Goal: Use online tool/utility: Utilize a website feature to perform a specific function

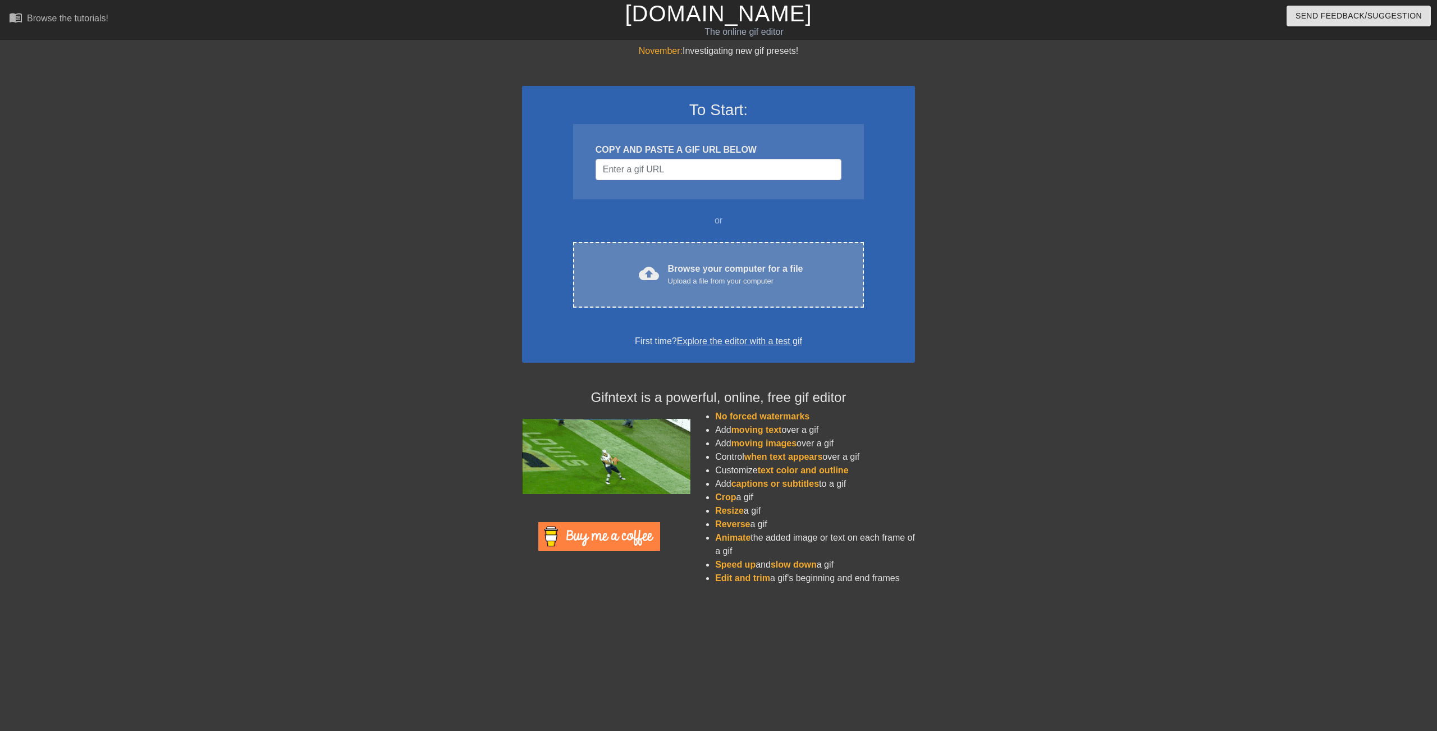
click at [710, 262] on div "Browse your computer for a file Upload a file from your computer" at bounding box center [735, 274] width 135 height 25
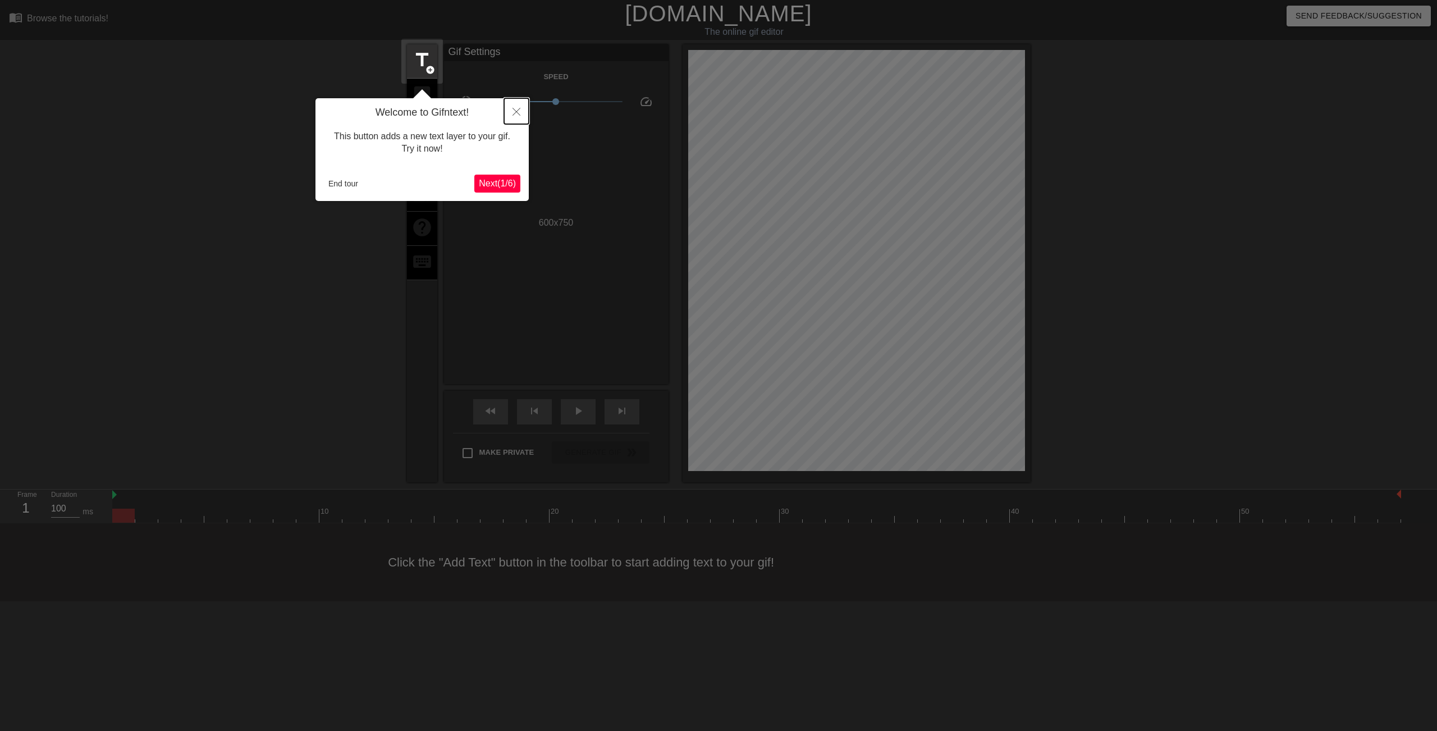
click at [519, 108] on button "Close" at bounding box center [516, 111] width 25 height 26
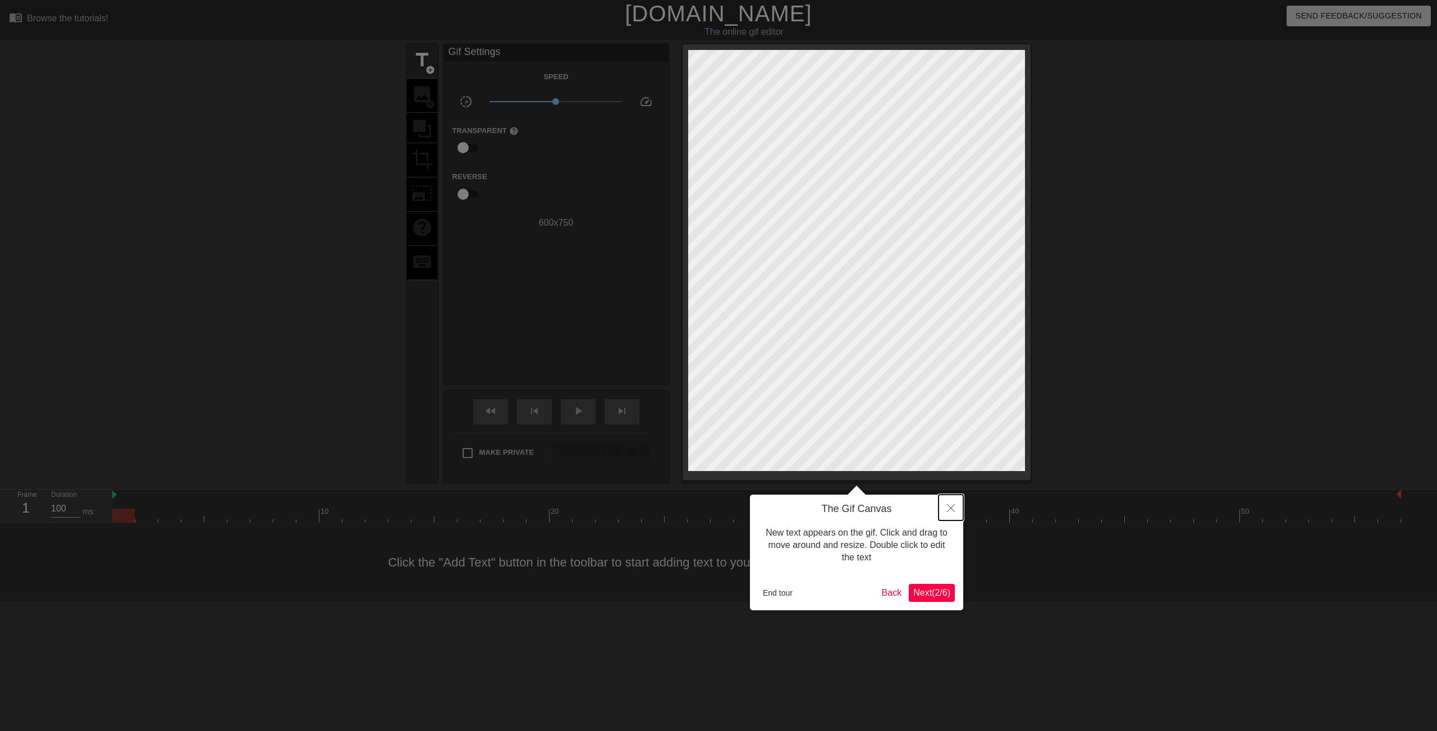
click at [952, 506] on icon "Close" at bounding box center [951, 508] width 8 height 8
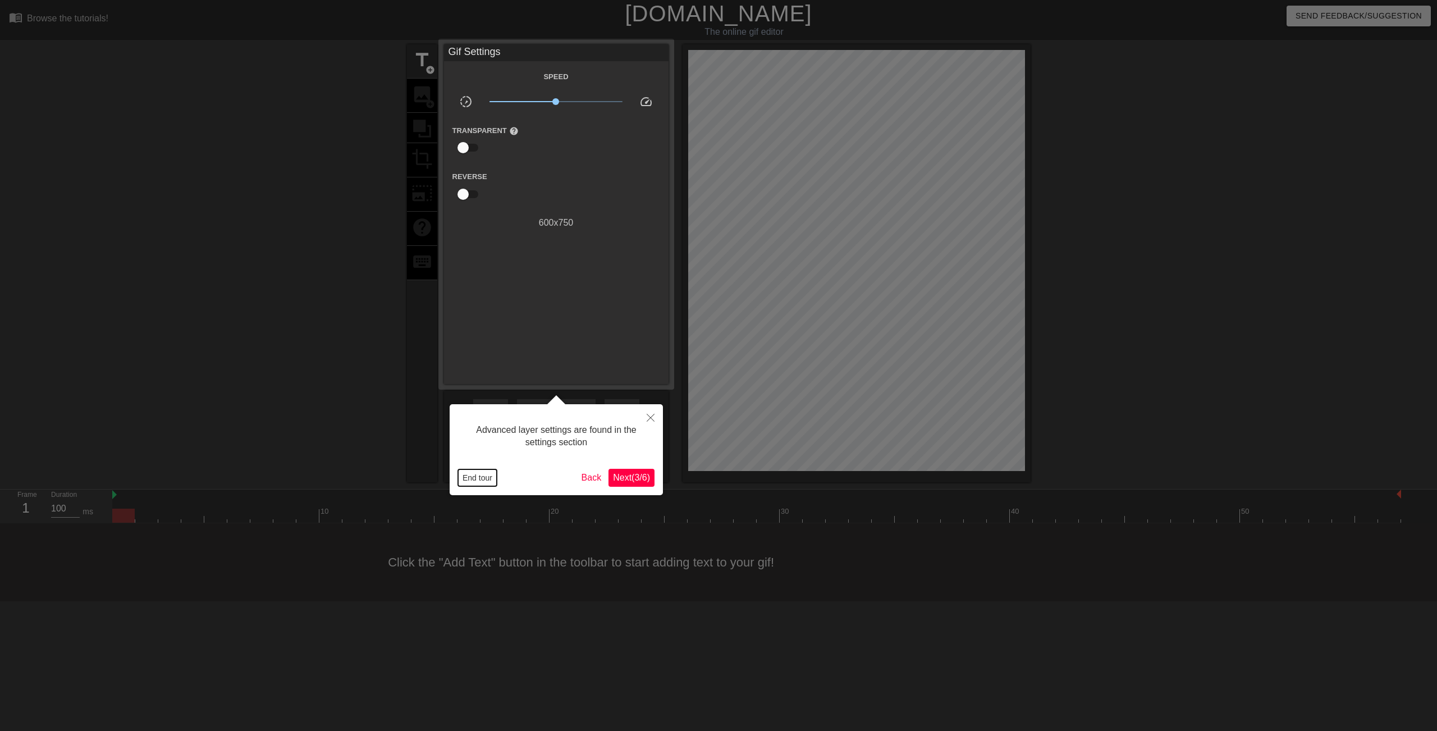
click at [483, 479] on button "End tour" at bounding box center [477, 477] width 39 height 17
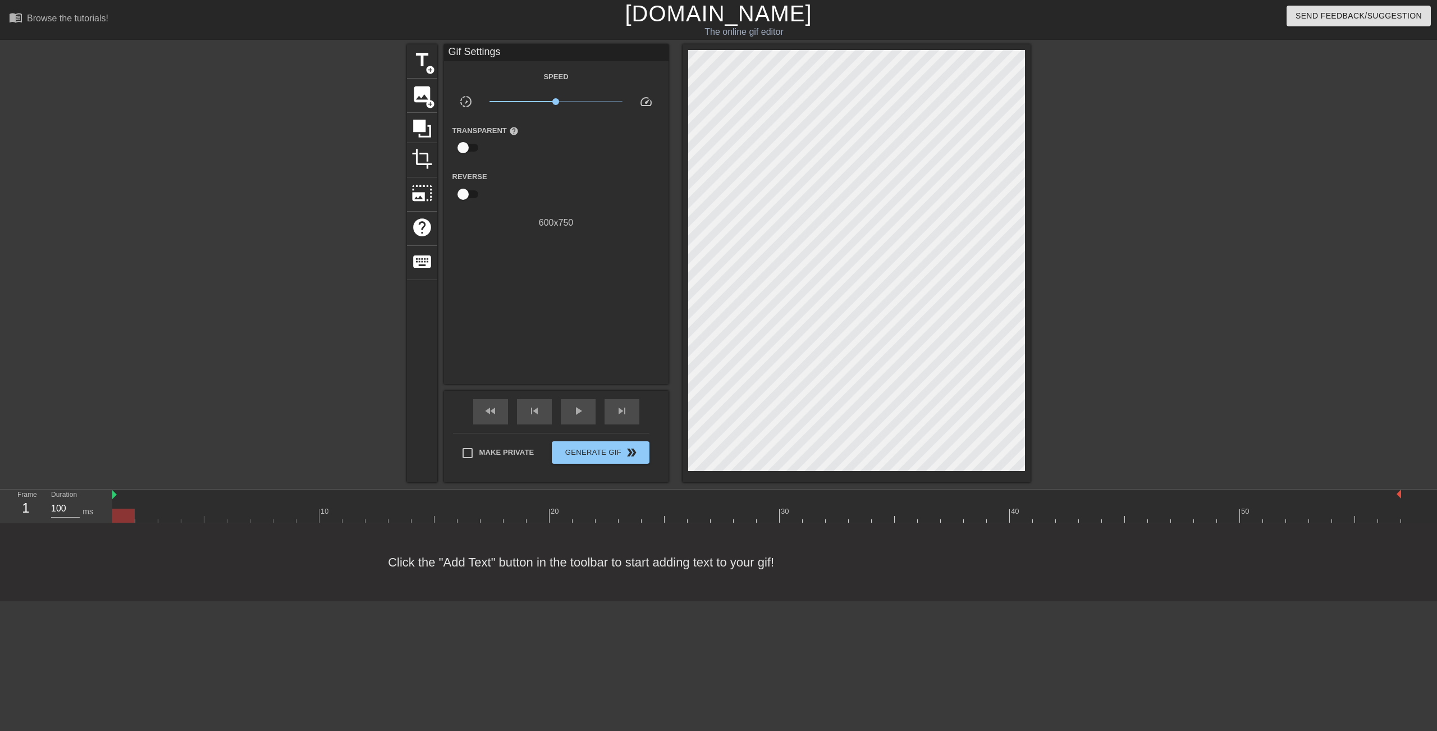
click at [1013, 516] on div at bounding box center [756, 516] width 1289 height 14
drag, startPoint x: 1013, startPoint y: 516, endPoint x: 1150, endPoint y: 521, distance: 137.6
click at [1150, 521] on div at bounding box center [1159, 516] width 22 height 14
click at [1154, 517] on div at bounding box center [1159, 516] width 22 height 14
drag, startPoint x: 1171, startPoint y: 514, endPoint x: 1160, endPoint y: 513, distance: 11.3
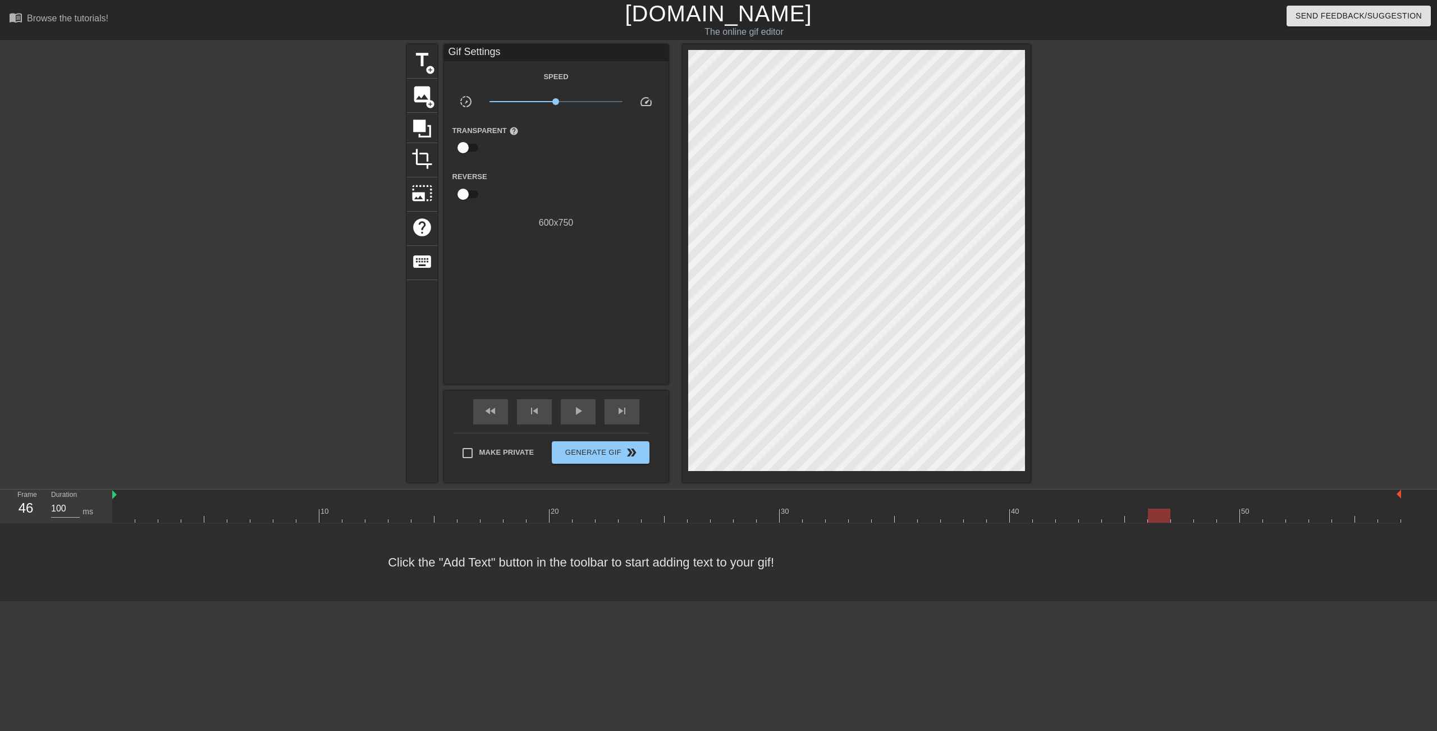
click at [1160, 513] on div at bounding box center [756, 516] width 1289 height 14
click at [419, 52] on span "title" at bounding box center [421, 59] width 21 height 21
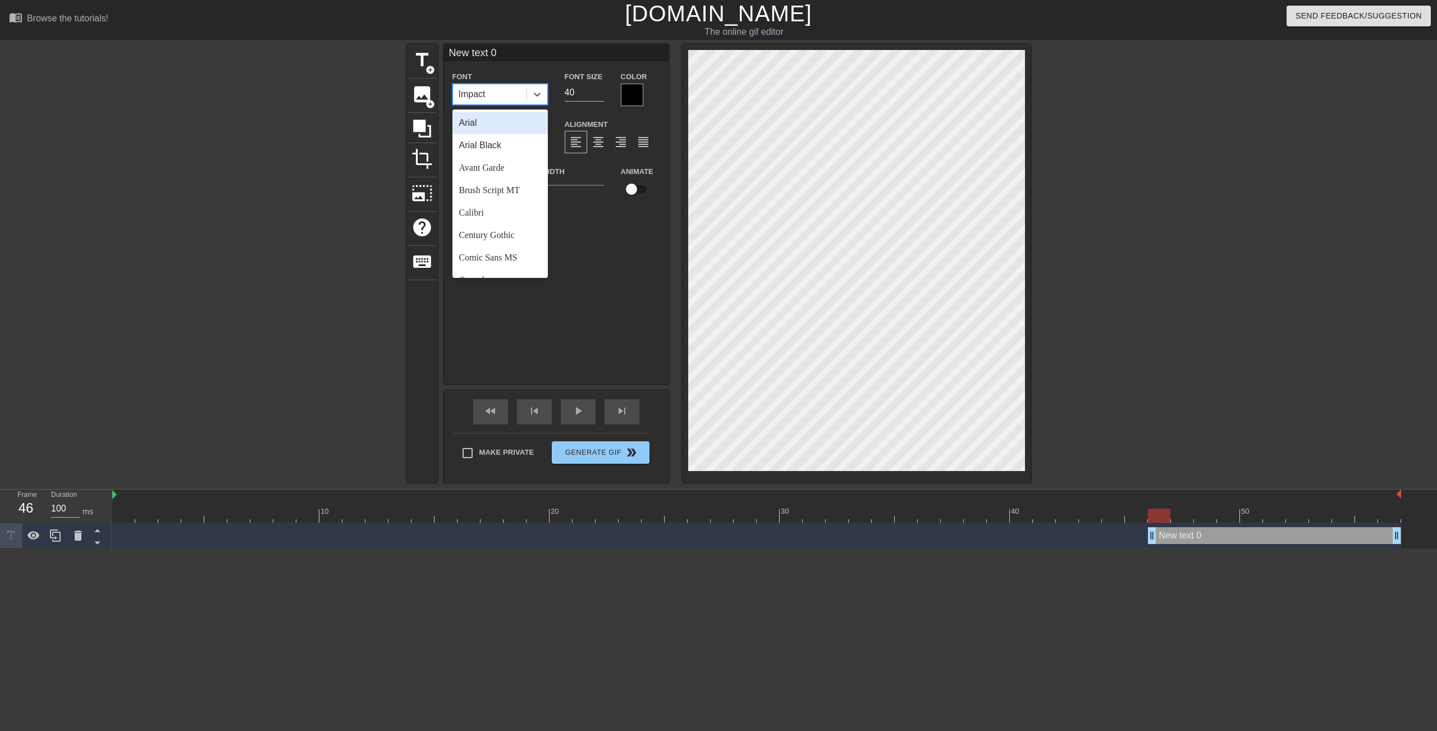
click at [498, 93] on div "Impact" at bounding box center [490, 94] width 74 height 20
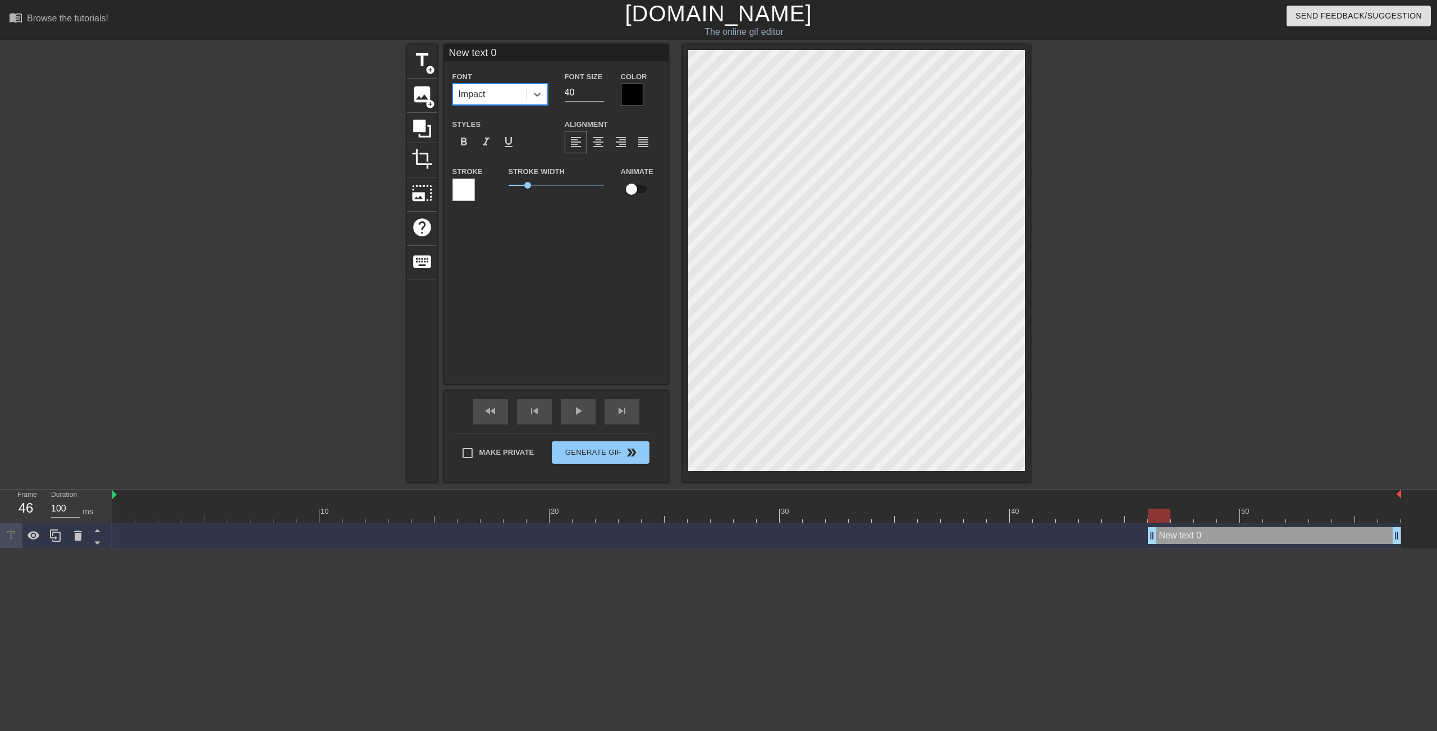
click at [498, 93] on div "Impact" at bounding box center [490, 94] width 74 height 20
click at [454, 187] on div at bounding box center [463, 190] width 22 height 22
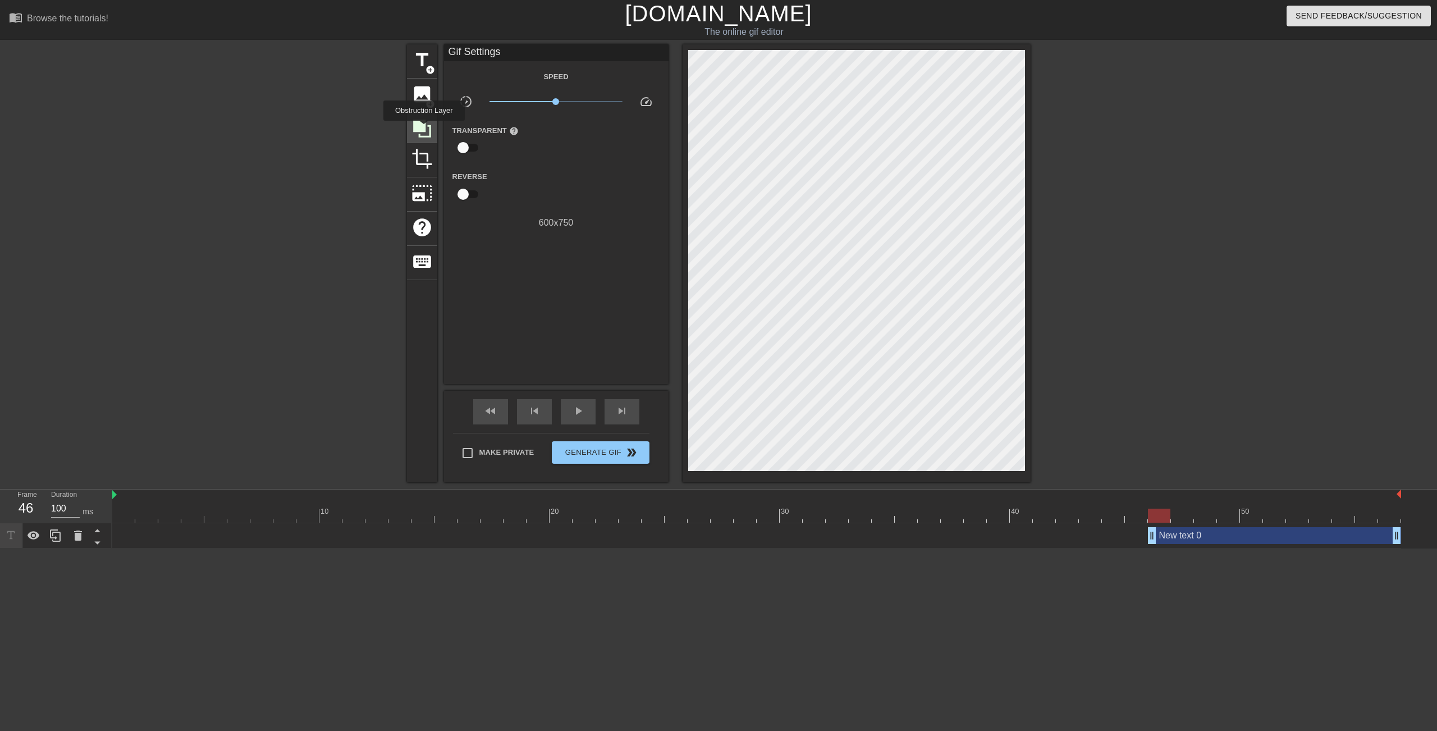
click at [424, 129] on icon at bounding box center [422, 129] width 18 height 18
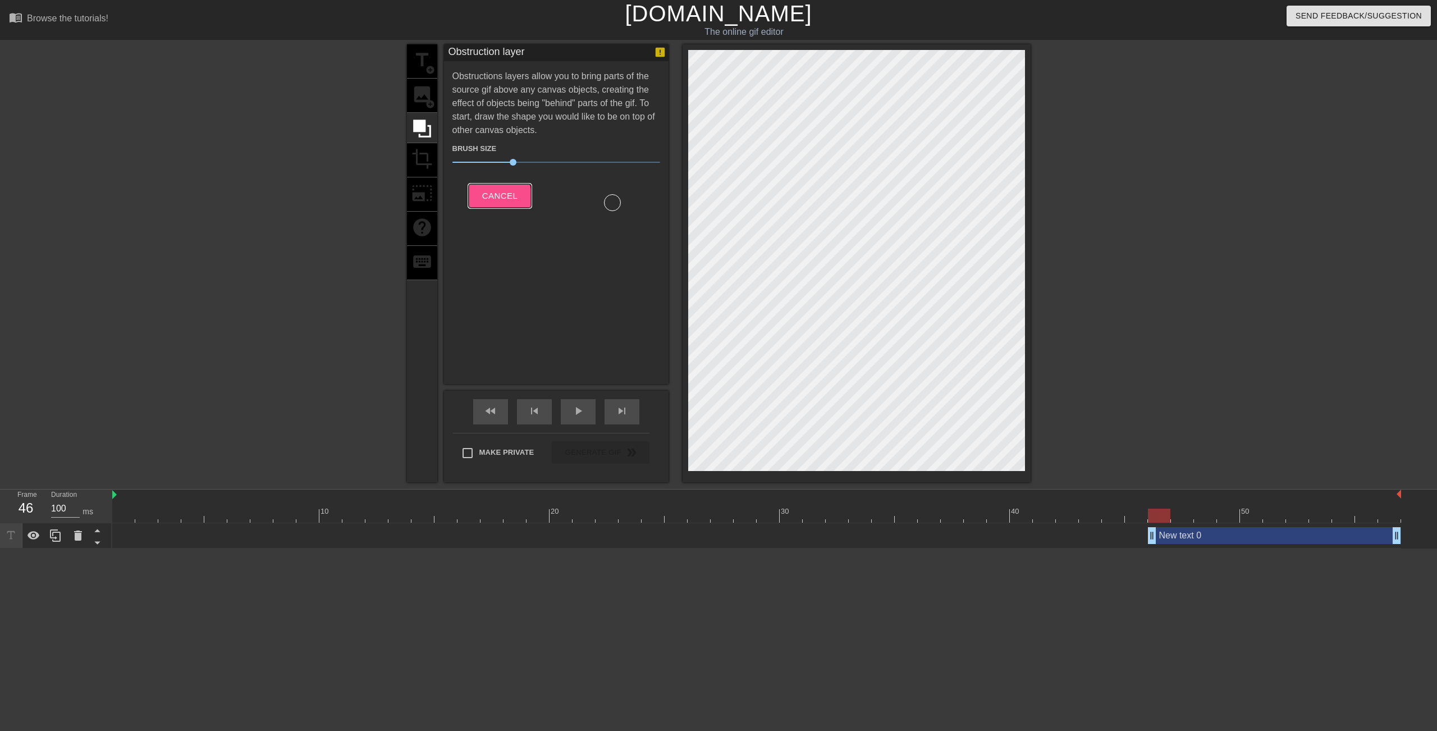
click at [482, 201] on button "Cancel" at bounding box center [500, 196] width 62 height 24
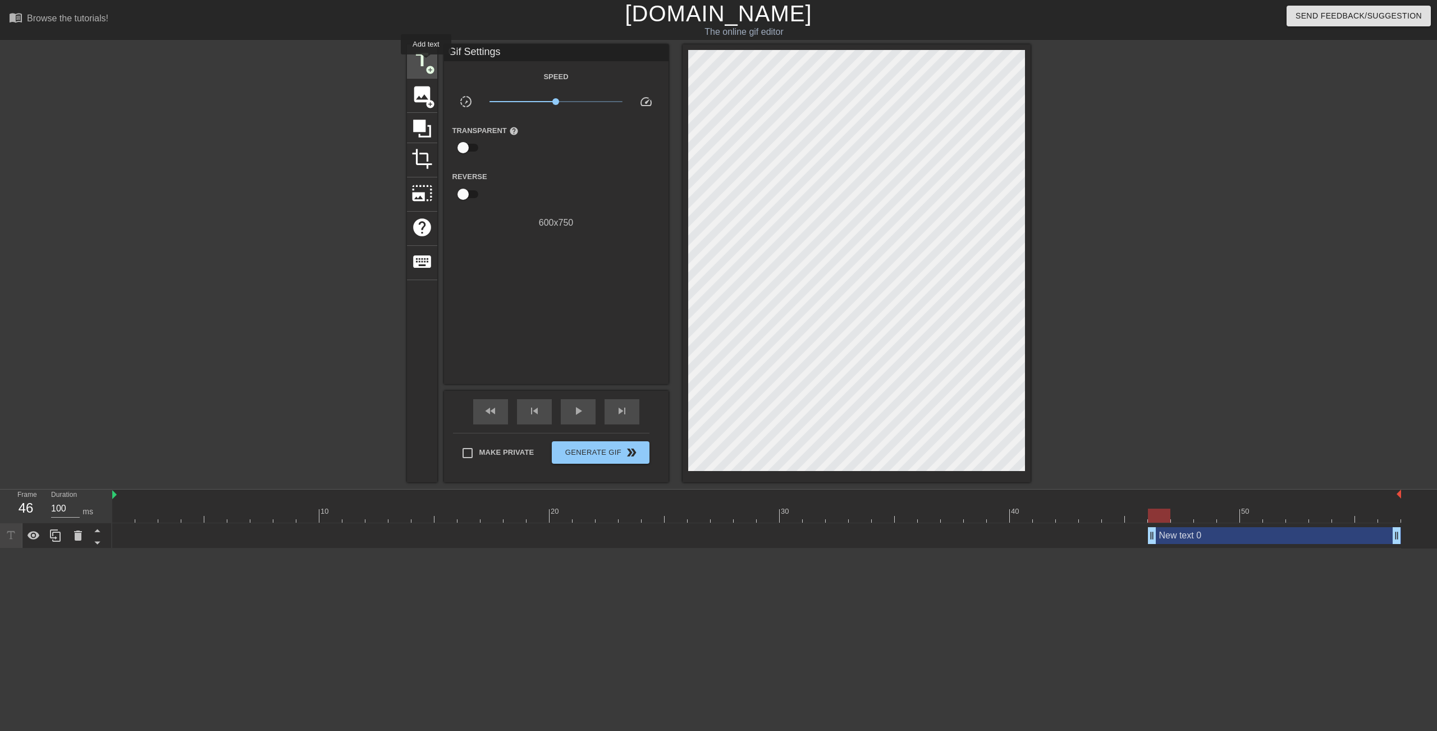
click at [426, 62] on span "title" at bounding box center [421, 59] width 21 height 21
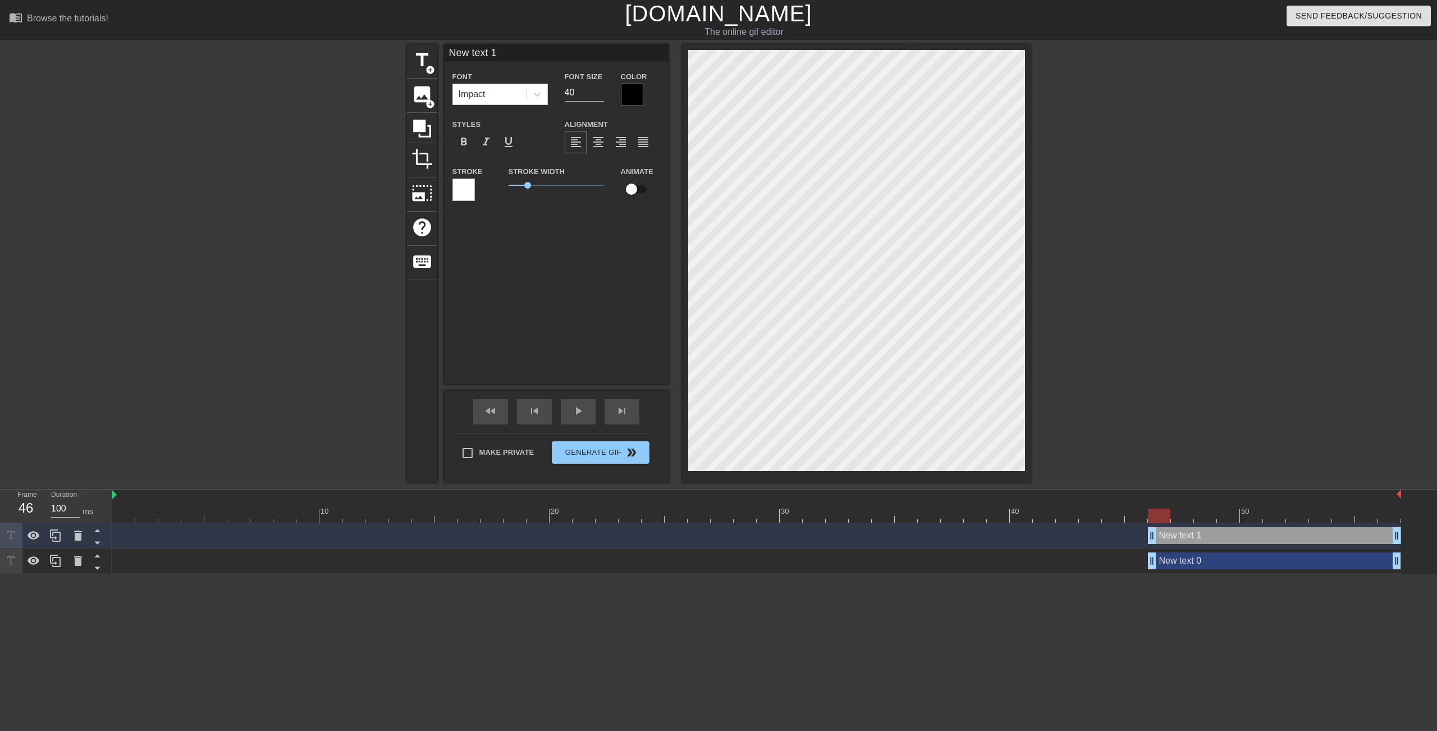
type input "Ne text 1"
type textarea "Ne text 1"
click at [1194, 557] on div "New text 0 drag_handle drag_handle" at bounding box center [1274, 560] width 253 height 17
type input "New text 0"
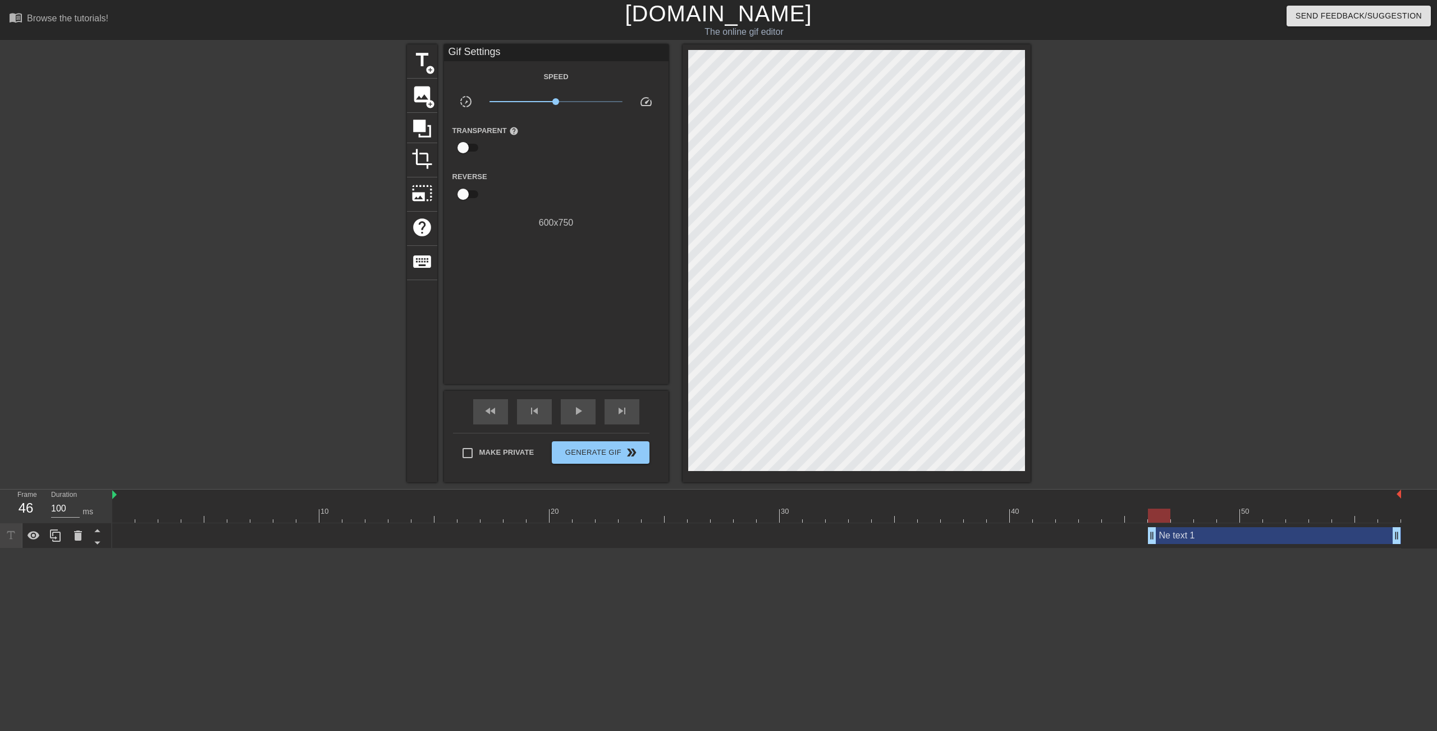
click at [1195, 540] on div "Ne text 1 drag_handle drag_handle" at bounding box center [1274, 535] width 253 height 17
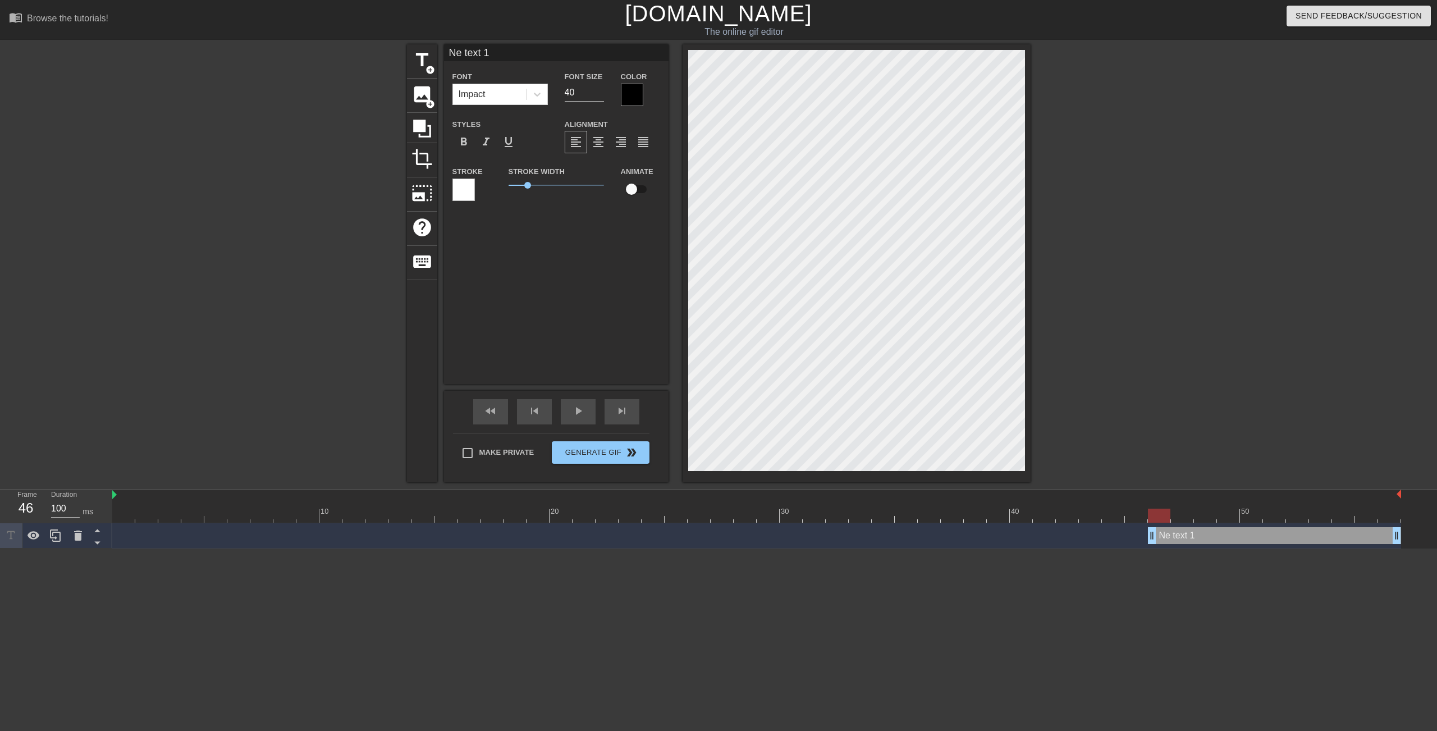
type input "Ne 1"
type textarea "Ne 1"
type input "Ne 1"
type textarea "Ne 1"
type input "Ne1"
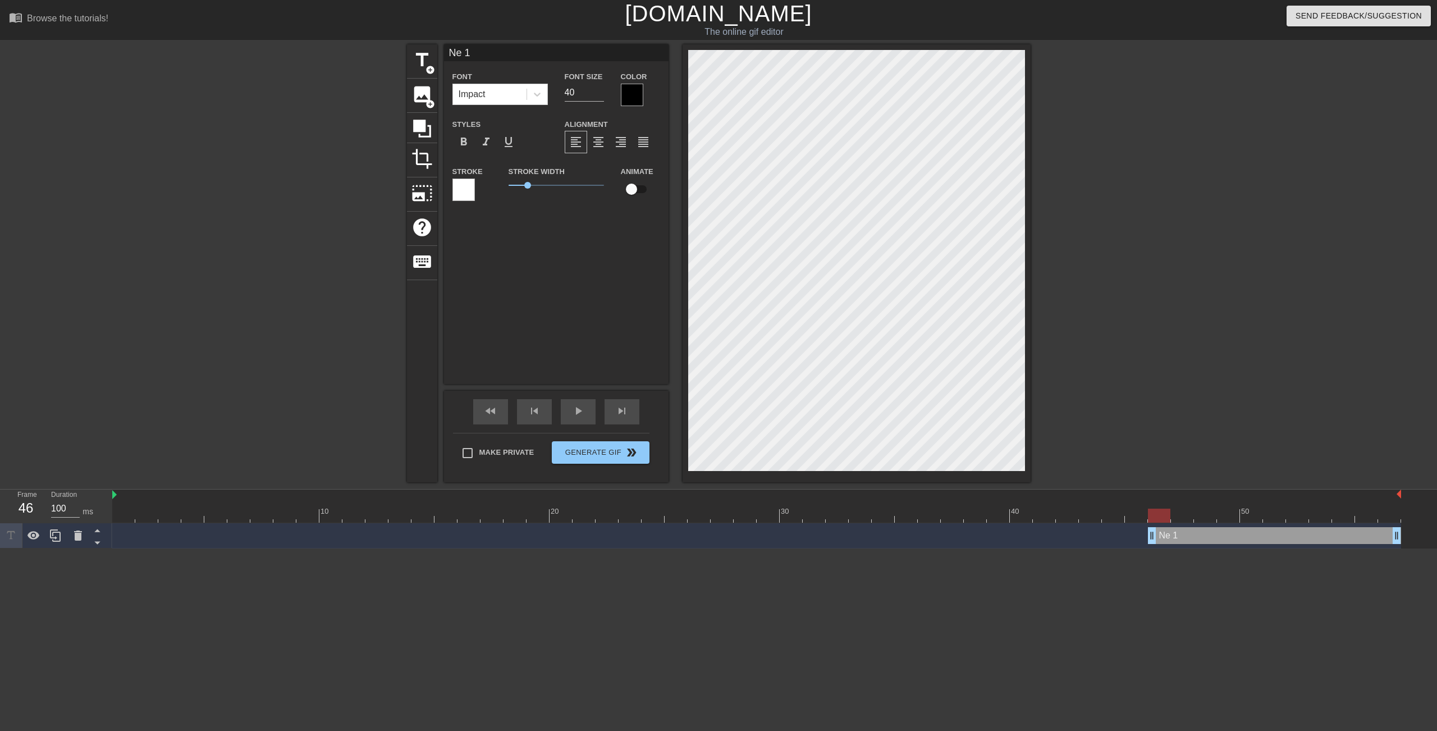
type textarea "Ne1"
type input "Ne"
type textarea "Ne"
type input "N"
type textarea "N"
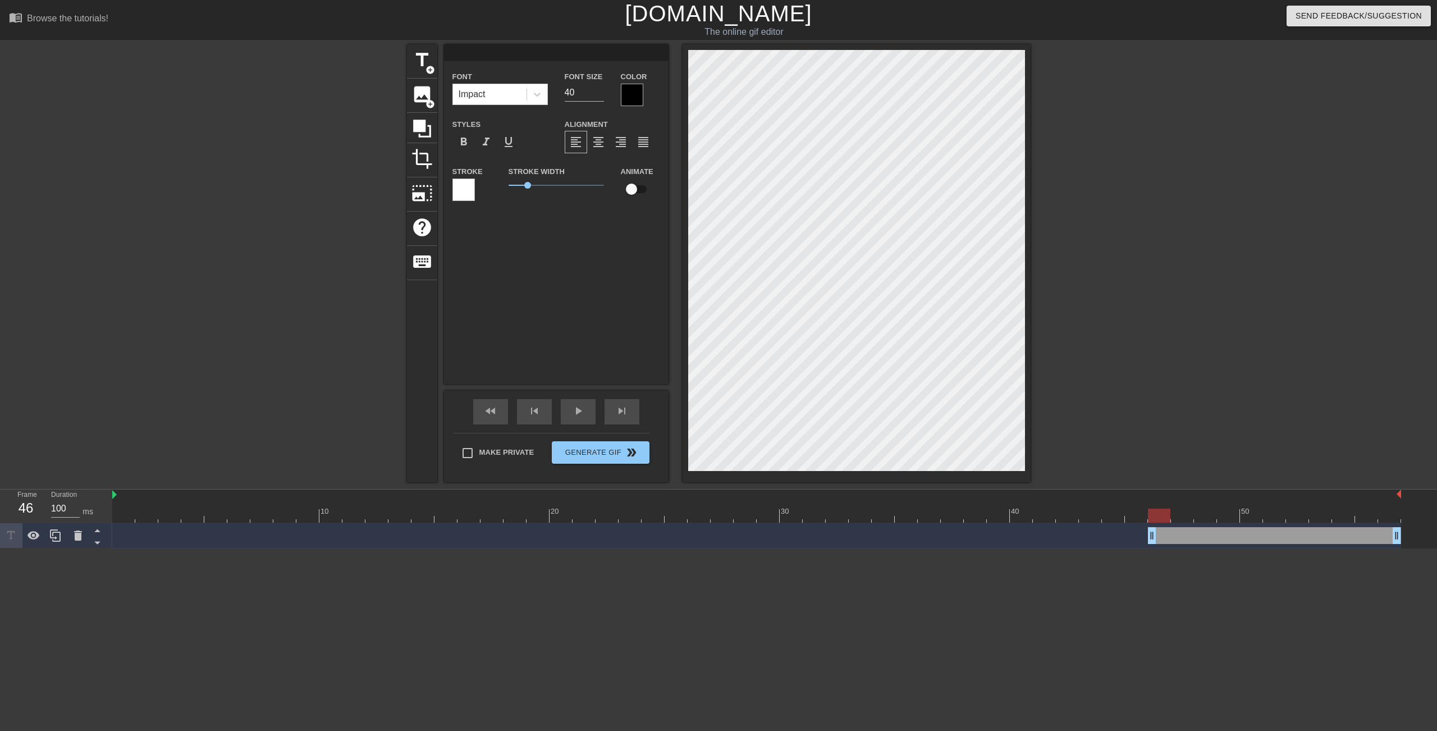
type input "S"
type textarea "S"
type input "SD"
type textarea "SD"
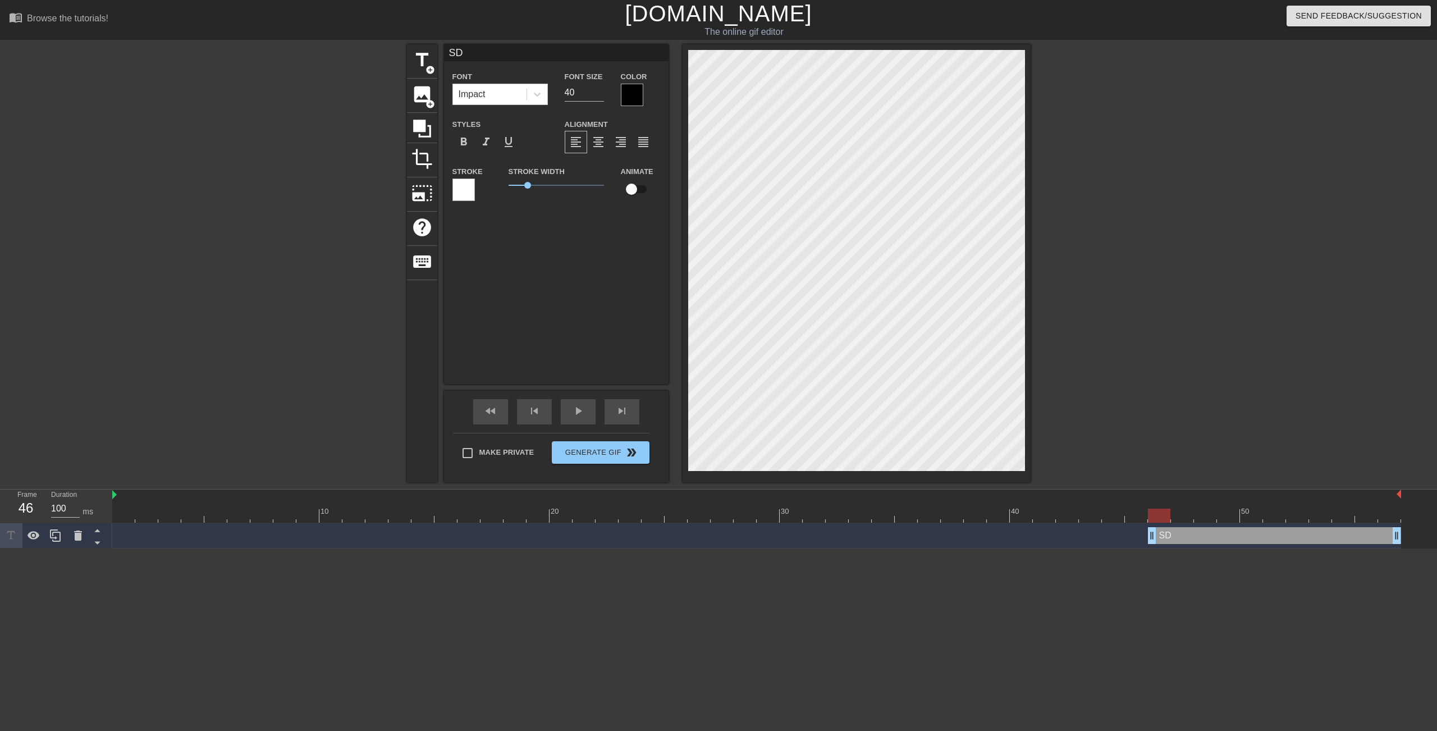
type input "S"
type textarea "S"
type input "S"
type textarea "S"
type input "SK"
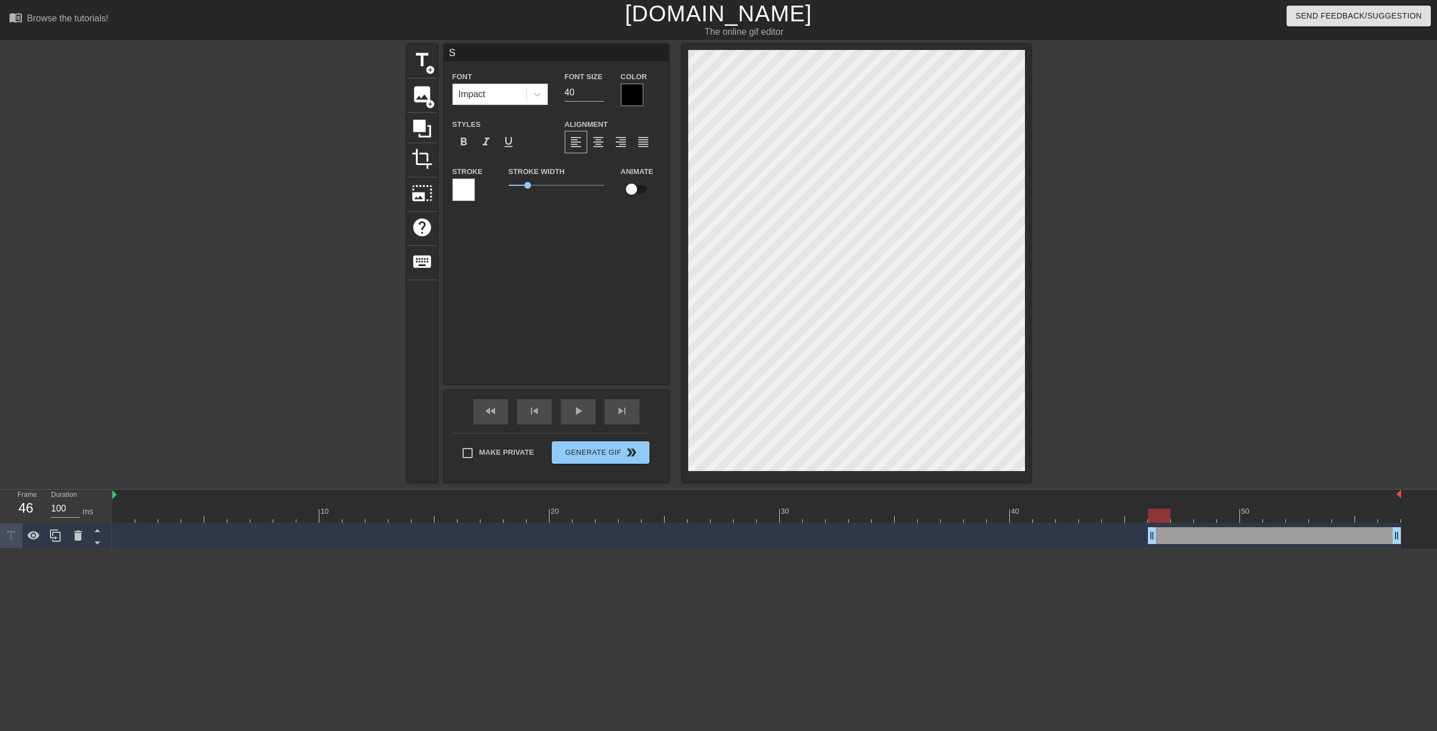
type textarea "SK"
type input "SKI"
type textarea "SKI"
type input "SKIB"
type textarea "SKIB"
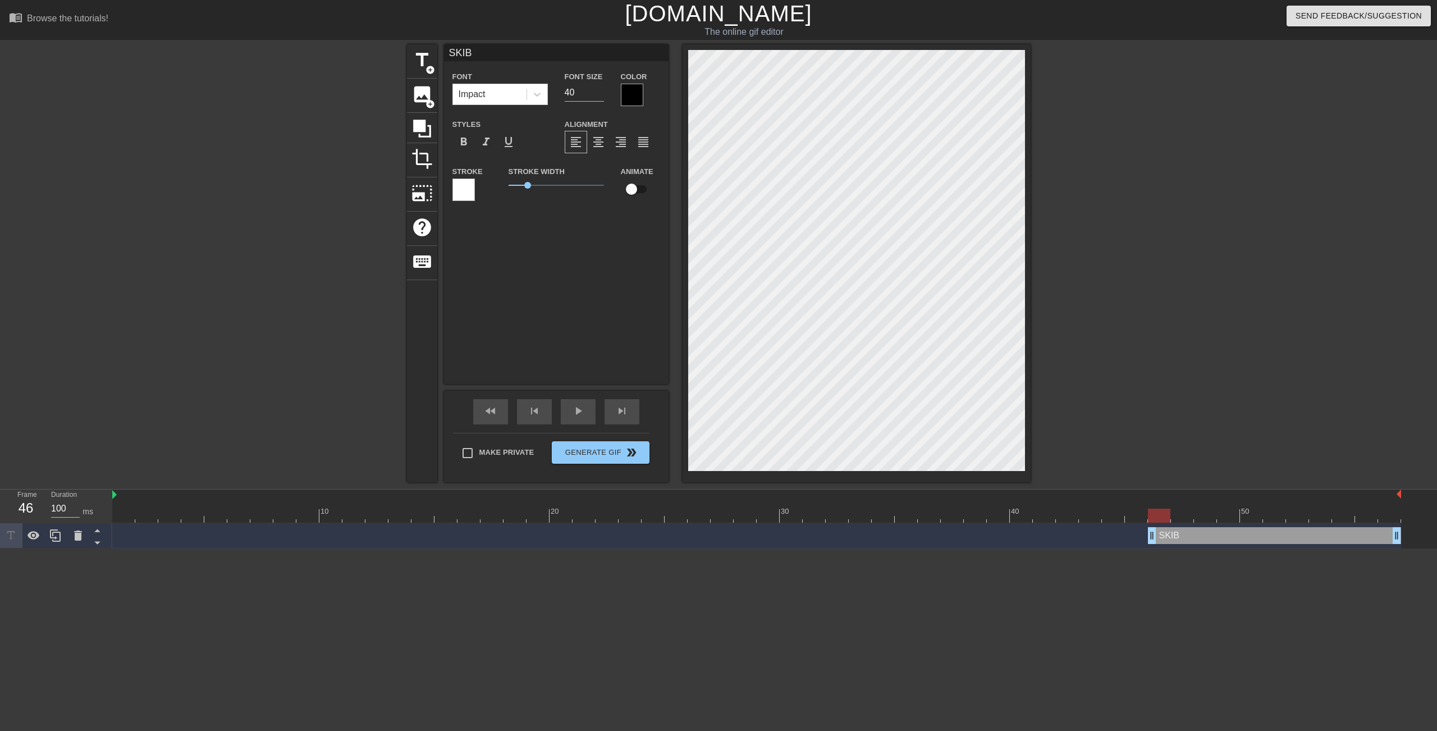
type input "SKIBI"
type textarea "SKIBI"
type input "SKIBID"
type textarea "SKIBID"
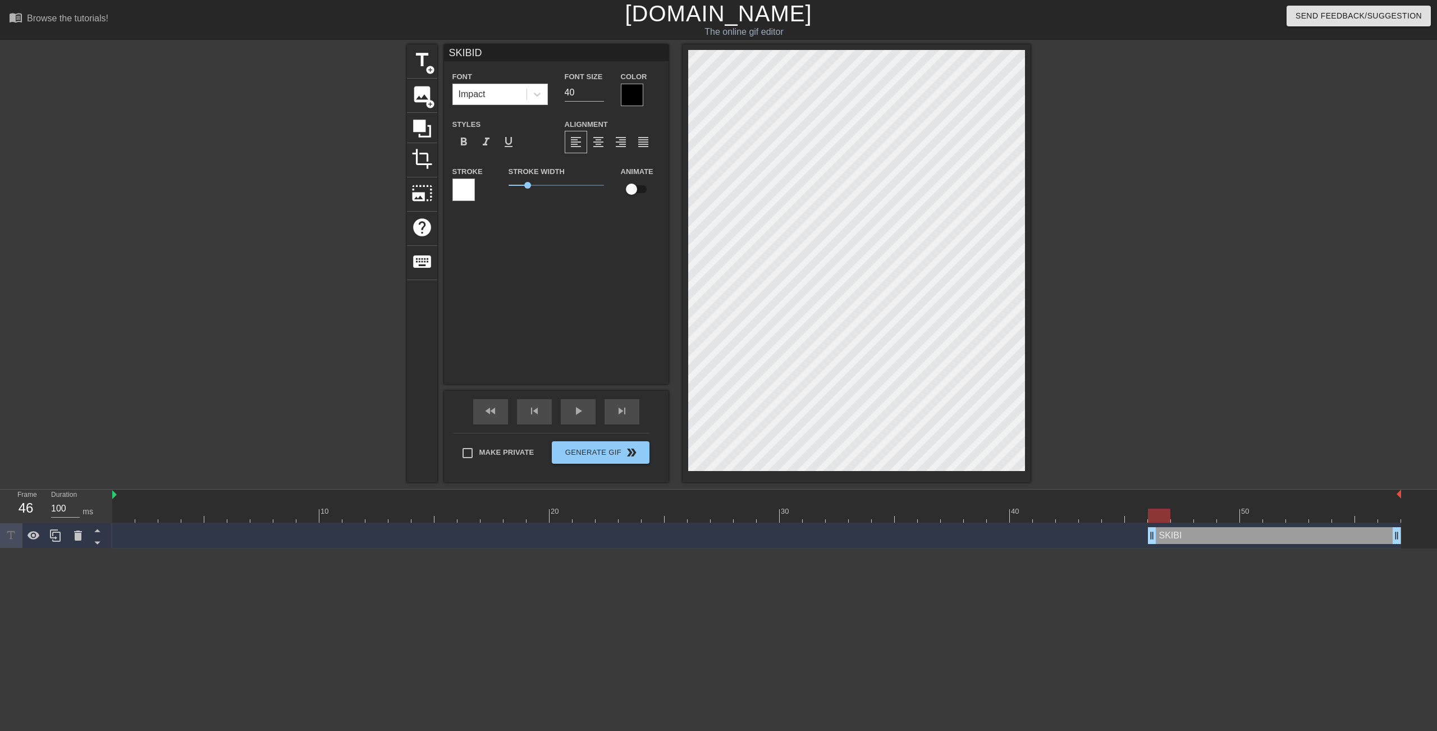
type input "SKIBIDI"
type textarea "SKIBIDI"
click at [539, 102] on div at bounding box center [537, 94] width 20 height 20
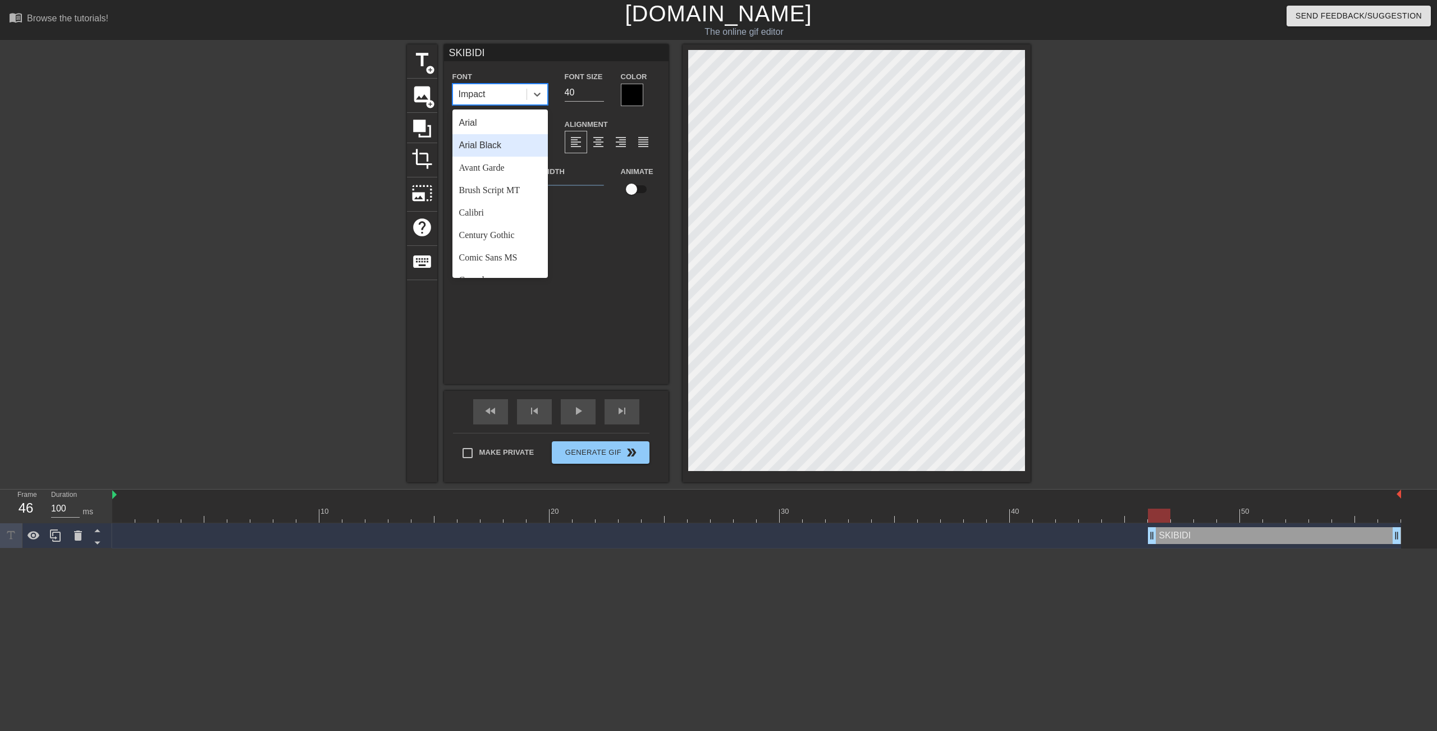
click at [496, 149] on div "Arial Black" at bounding box center [499, 145] width 95 height 22
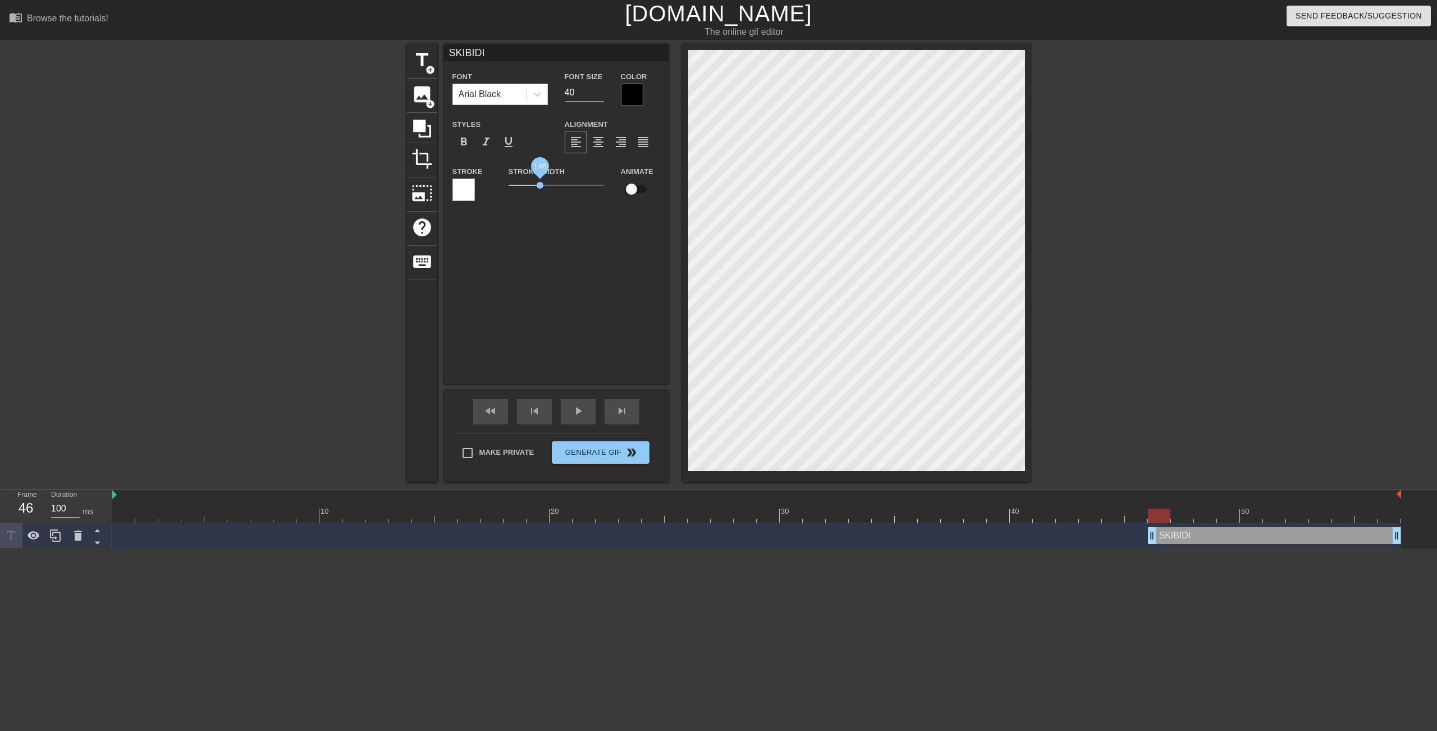
drag, startPoint x: 526, startPoint y: 182, endPoint x: 539, endPoint y: 185, distance: 13.8
click at [539, 185] on span "1.65" at bounding box center [540, 185] width 7 height 7
click at [546, 194] on div "Stroke Width 1.65" at bounding box center [556, 187] width 112 height 47
click at [538, 182] on span "1.55" at bounding box center [537, 185] width 7 height 7
click at [466, 141] on span "format_bold" at bounding box center [463, 141] width 13 height 13
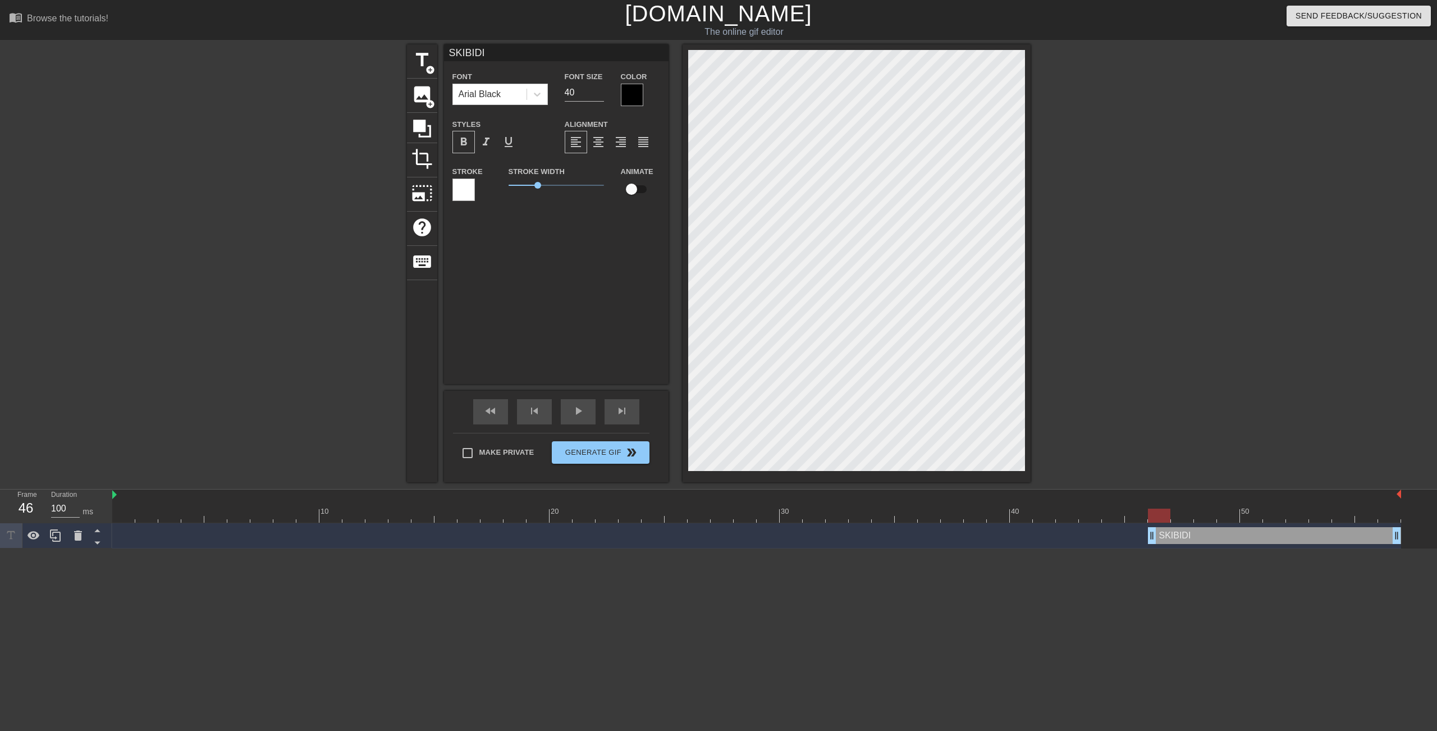
click at [465, 138] on span "format_bold" at bounding box center [463, 141] width 13 height 13
click at [490, 144] on span "format_italic" at bounding box center [485, 141] width 13 height 13
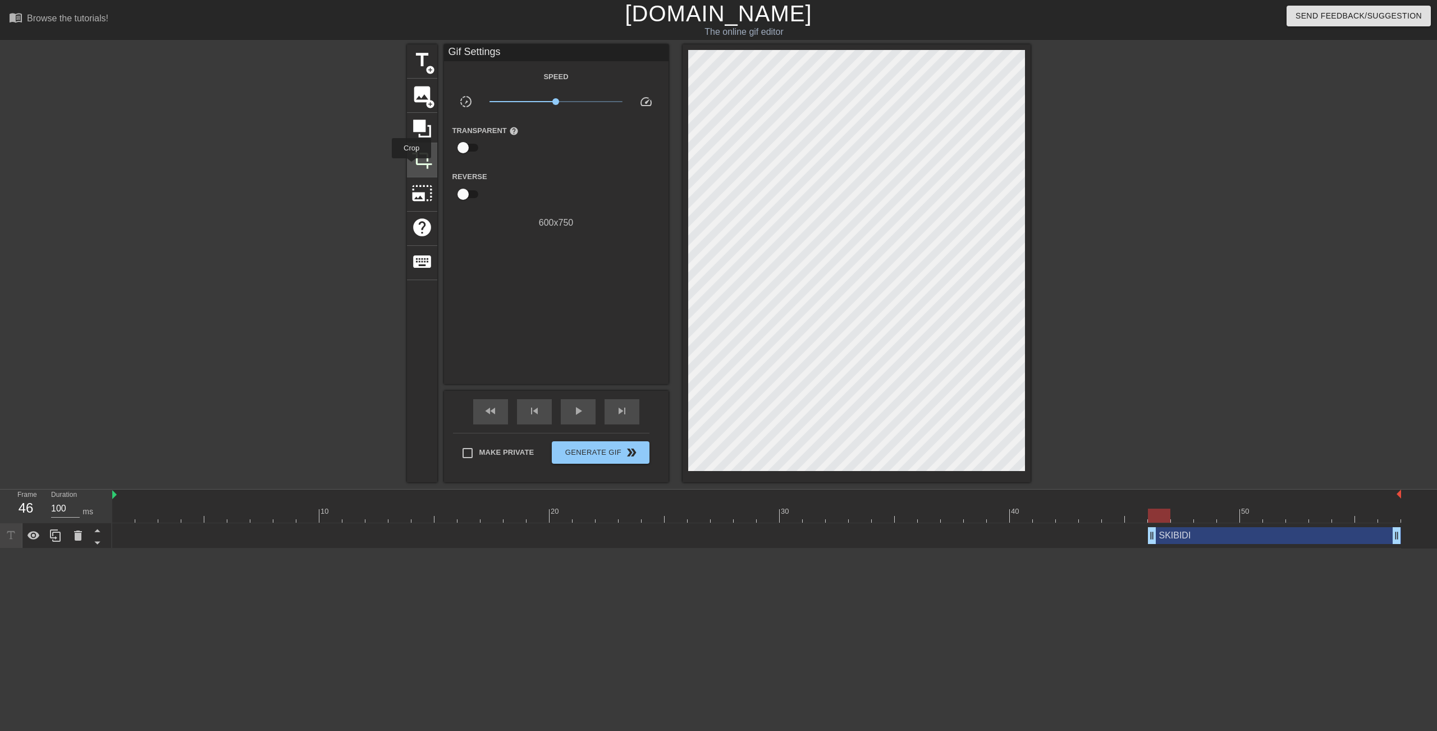
click at [411, 166] on span "crop" at bounding box center [421, 158] width 21 height 21
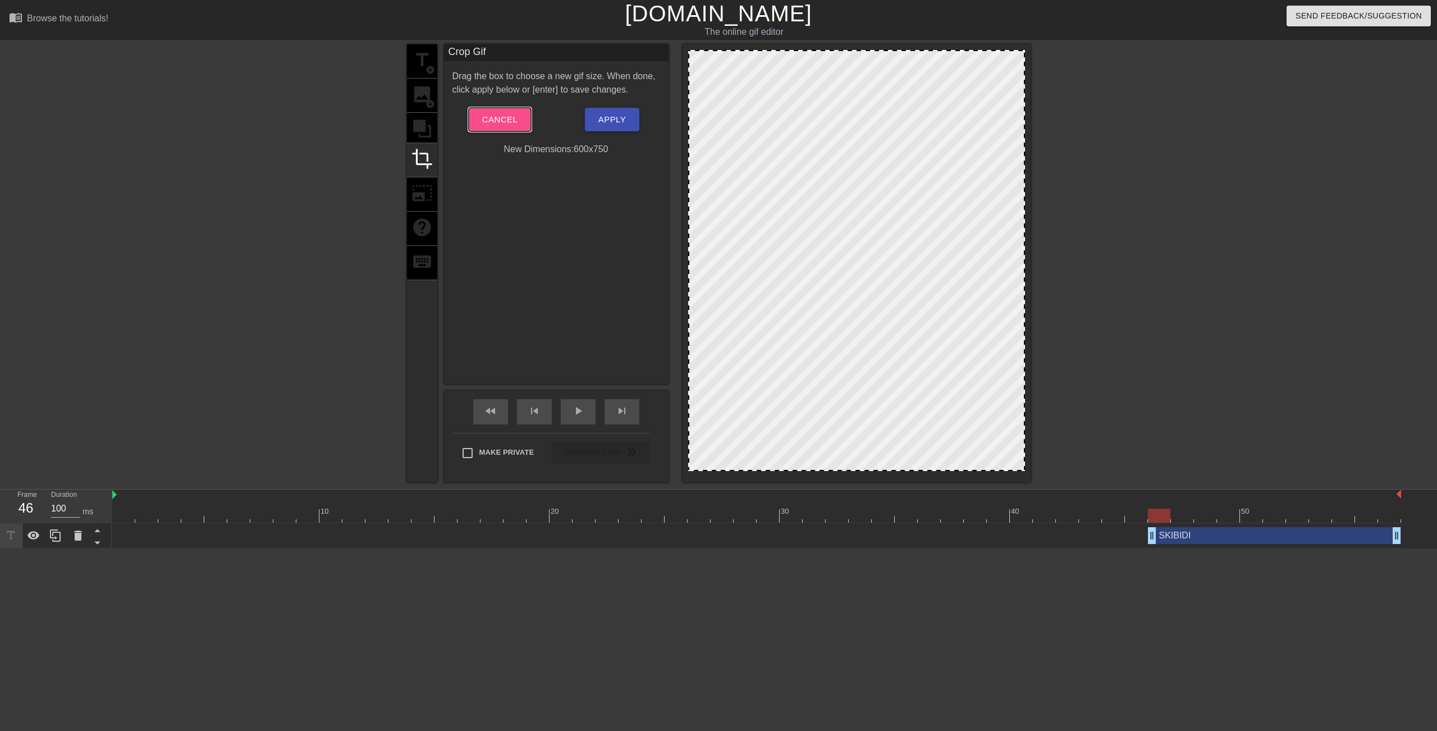
click at [497, 123] on span "Cancel" at bounding box center [499, 119] width 35 height 15
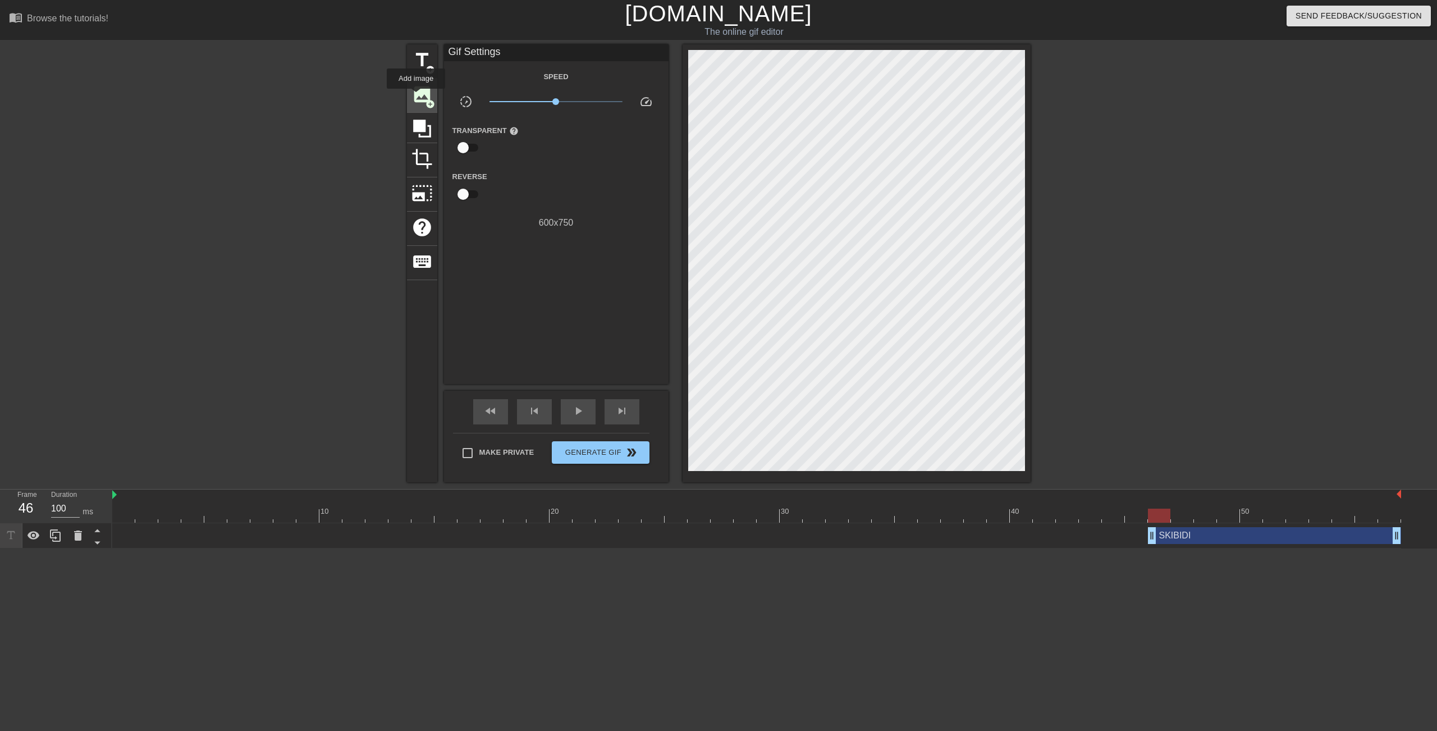
click at [416, 97] on span "image" at bounding box center [421, 94] width 21 height 21
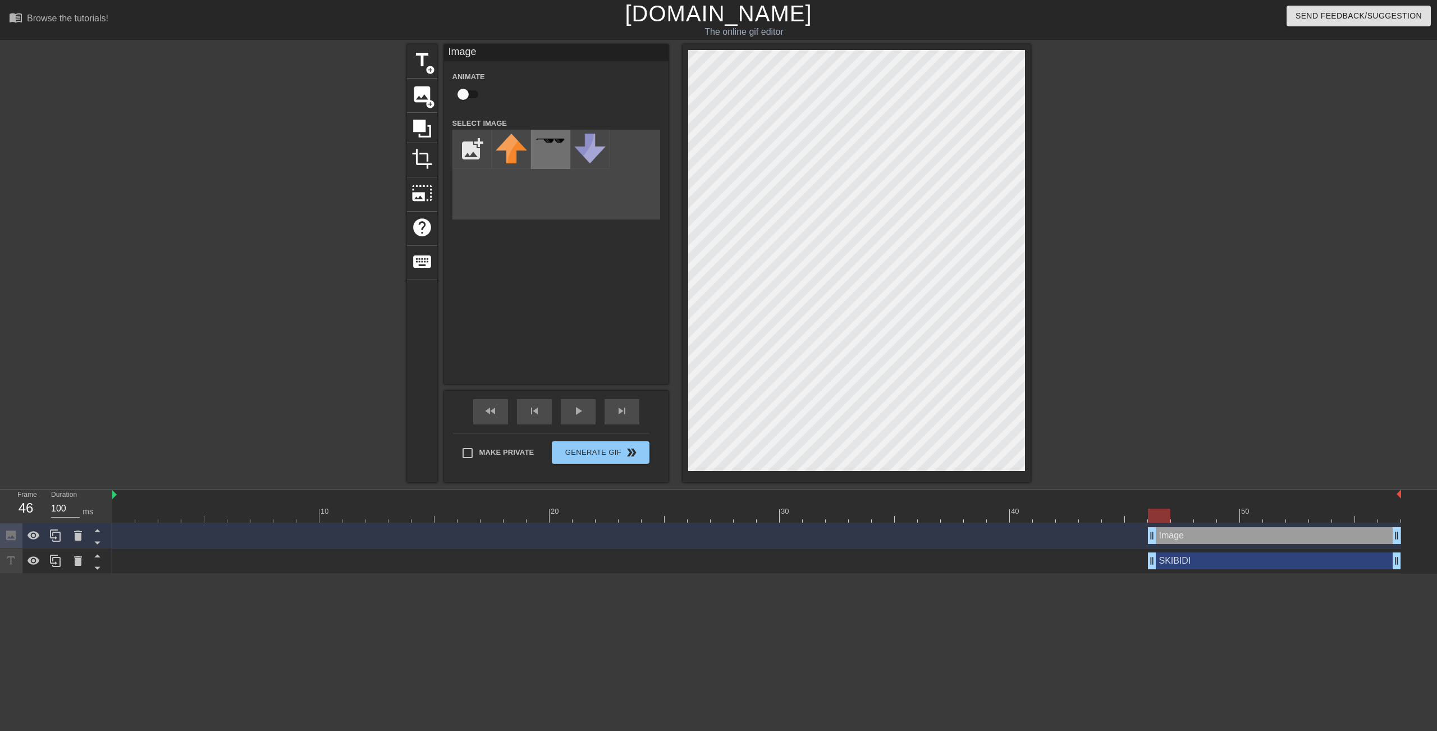
click at [533, 157] on div at bounding box center [550, 149] width 39 height 39
click at [1092, 254] on div "title add_circle image add_circle crop photo_size_select_large help keyboard Im…" at bounding box center [718, 263] width 1437 height 438
click at [479, 183] on div "add_photo_alternate" at bounding box center [556, 175] width 208 height 90
click at [536, 82] on div "Animate" at bounding box center [556, 87] width 225 height 35
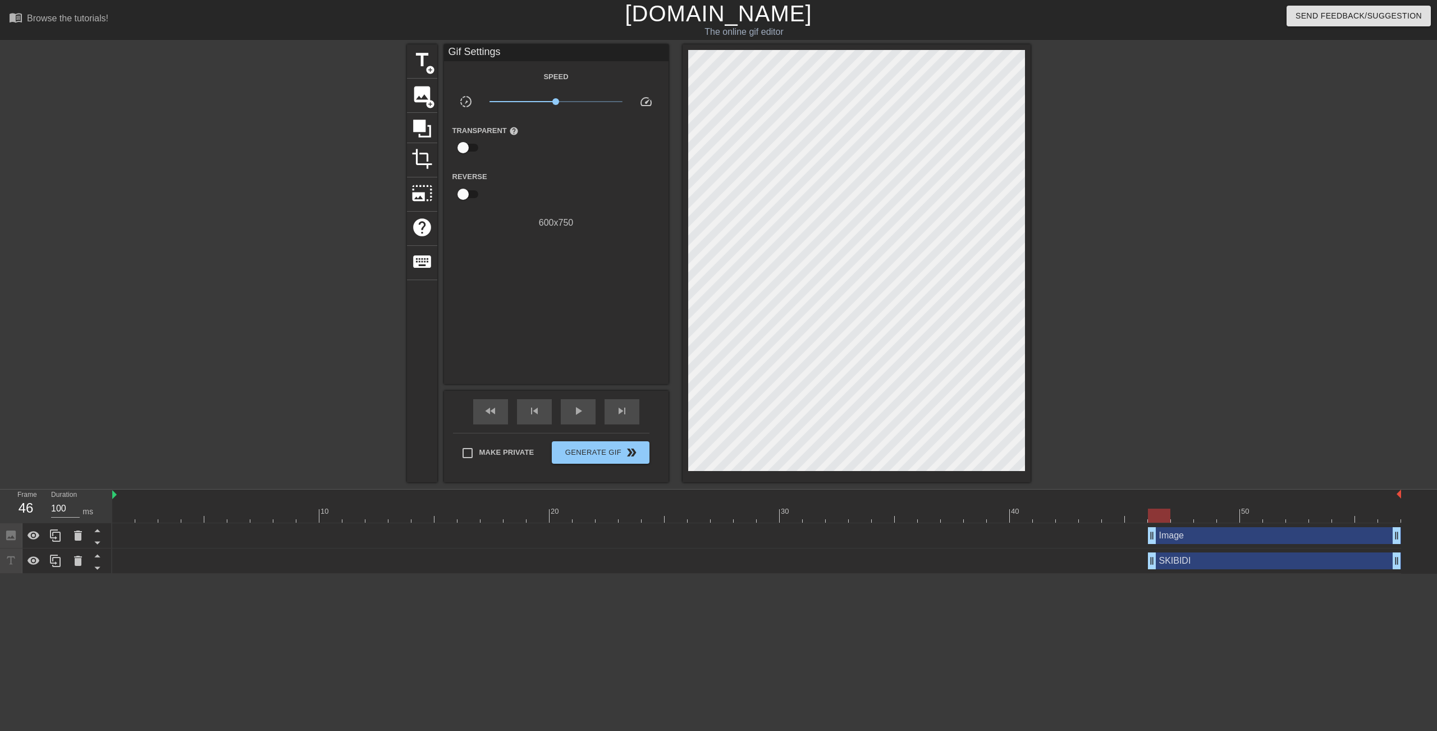
click at [1072, 216] on div at bounding box center [1128, 212] width 168 height 337
click at [424, 106] on div "image add_circle" at bounding box center [422, 96] width 30 height 34
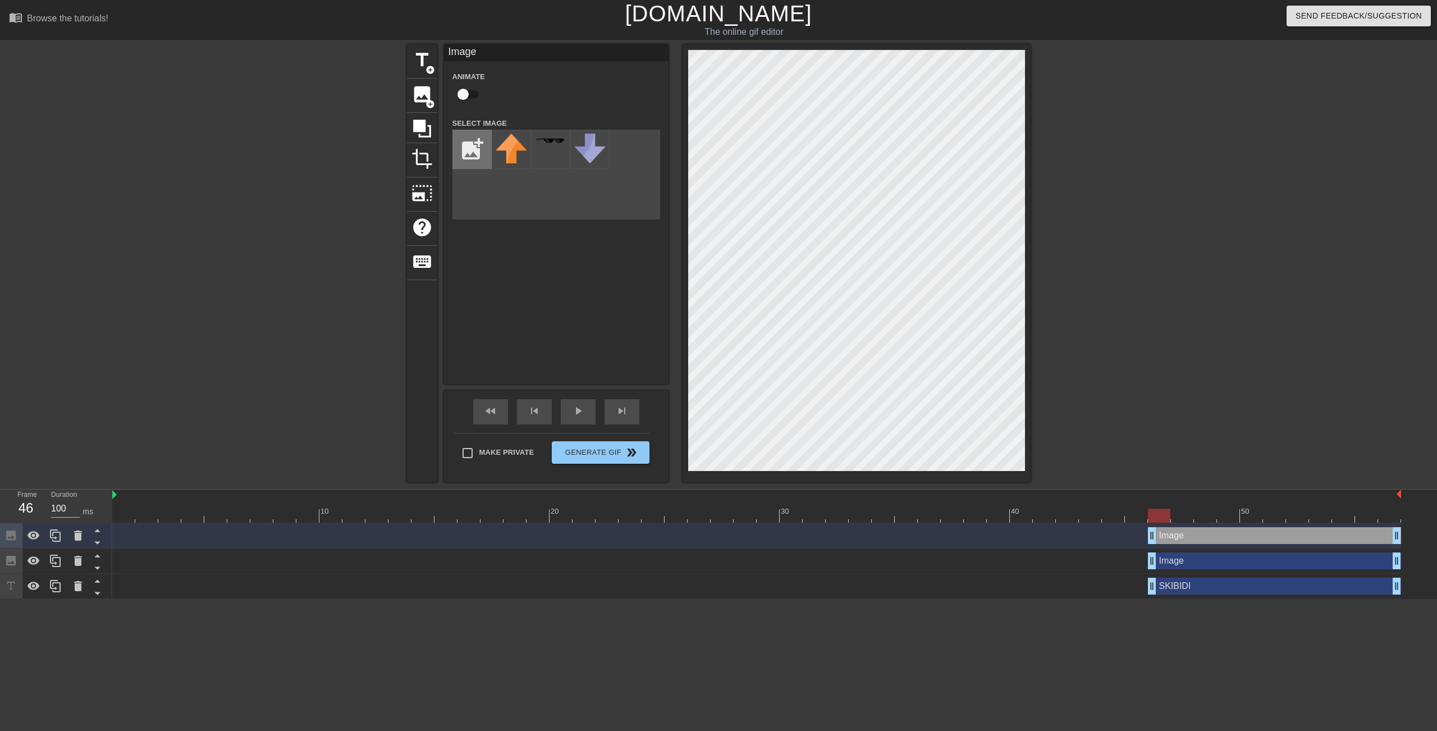
click at [481, 140] on input "file" at bounding box center [472, 149] width 38 height 38
type input "C:\fakepath\white.jfif"
click at [1102, 560] on div "Image drag_handle drag_handle" at bounding box center [756, 560] width 1289 height 17
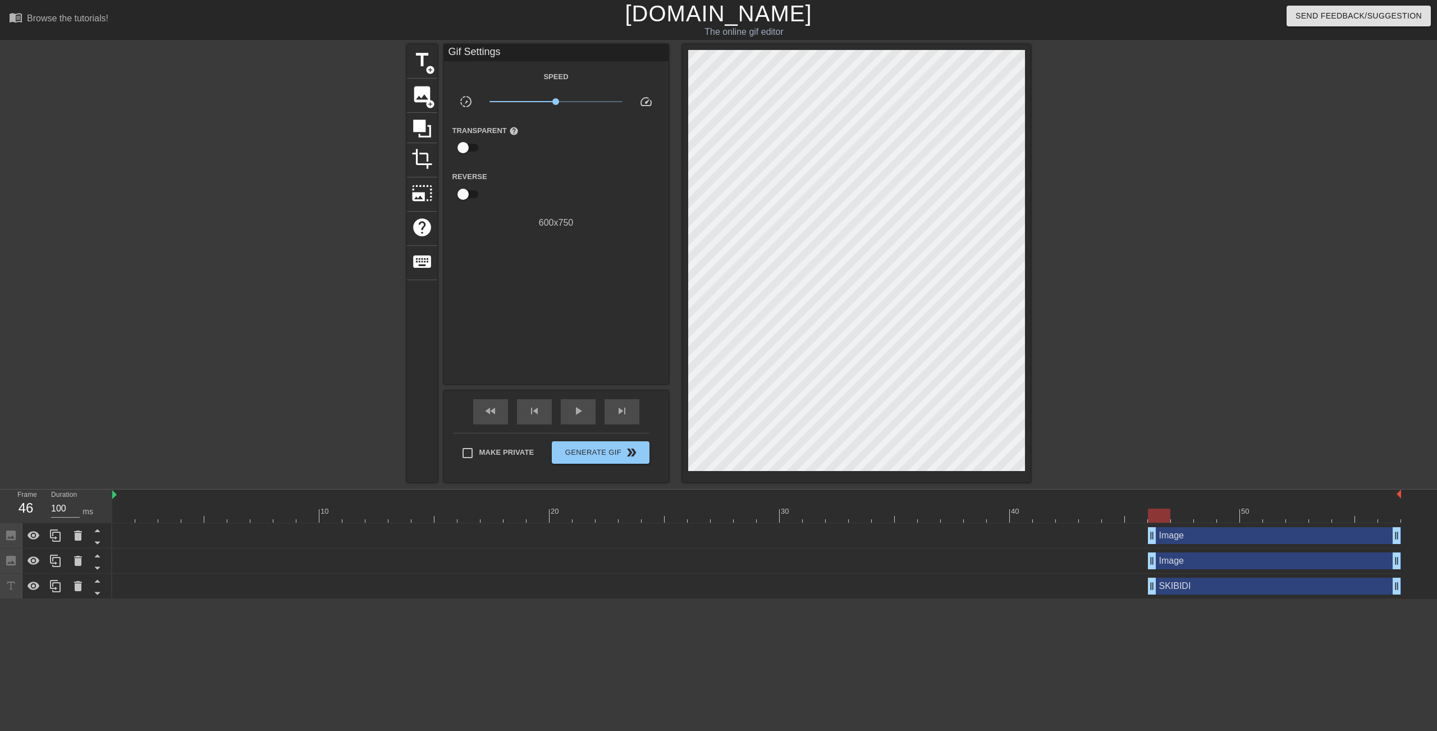
click at [1126, 560] on div "Image drag_handle drag_handle" at bounding box center [756, 560] width 1289 height 17
click at [1079, 534] on div "Image drag_handle drag_handle" at bounding box center [756, 535] width 1289 height 17
click at [145, 550] on div "Image drag_handle drag_handle" at bounding box center [756, 560] width 1289 height 25
click at [1183, 530] on div "Image drag_handle drag_handle" at bounding box center [1274, 535] width 253 height 17
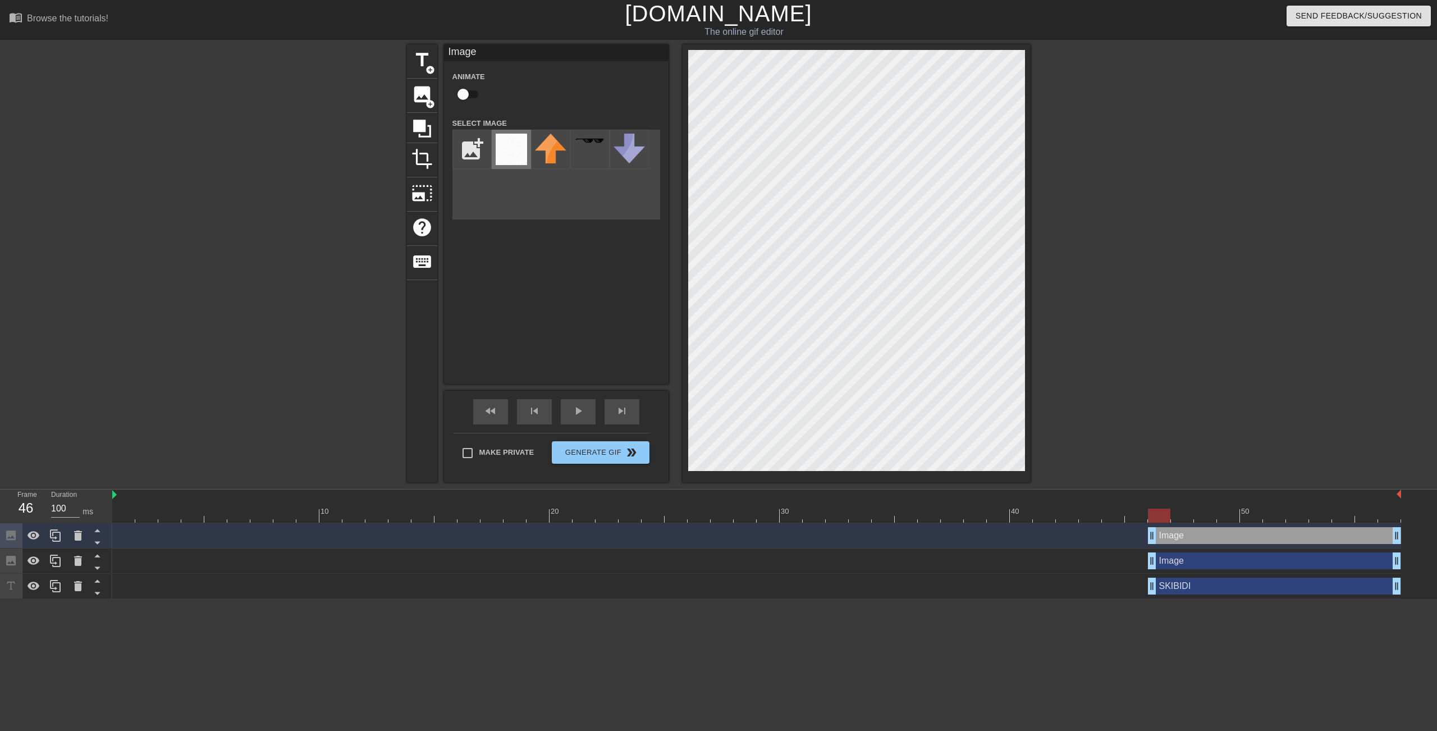
click at [509, 153] on img at bounding box center [511, 149] width 31 height 31
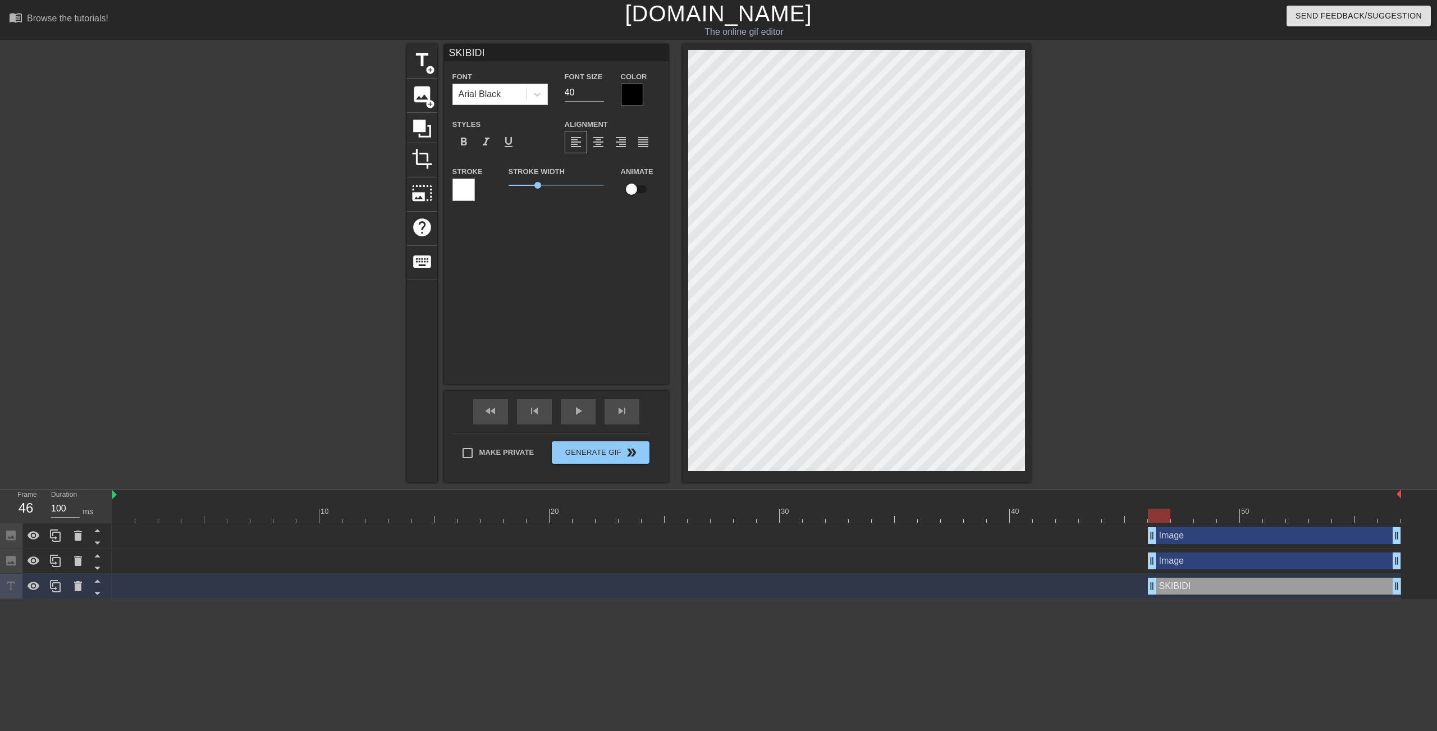
drag, startPoint x: 1178, startPoint y: 582, endPoint x: 1175, endPoint y: 531, distance: 50.6
click at [1175, 531] on div "Image drag_handle drag_handle Image drag_handle drag_handle SKIBIDI drag_handle…" at bounding box center [774, 561] width 1325 height 76
drag, startPoint x: 1175, startPoint y: 533, endPoint x: 1171, endPoint y: 542, distance: 9.3
click at [1176, 559] on div "Image drag_handle drag_handle Image drag_handle drag_handle SKIBIDI drag_handle…" at bounding box center [774, 561] width 1325 height 76
click at [93, 541] on icon at bounding box center [97, 543] width 14 height 14
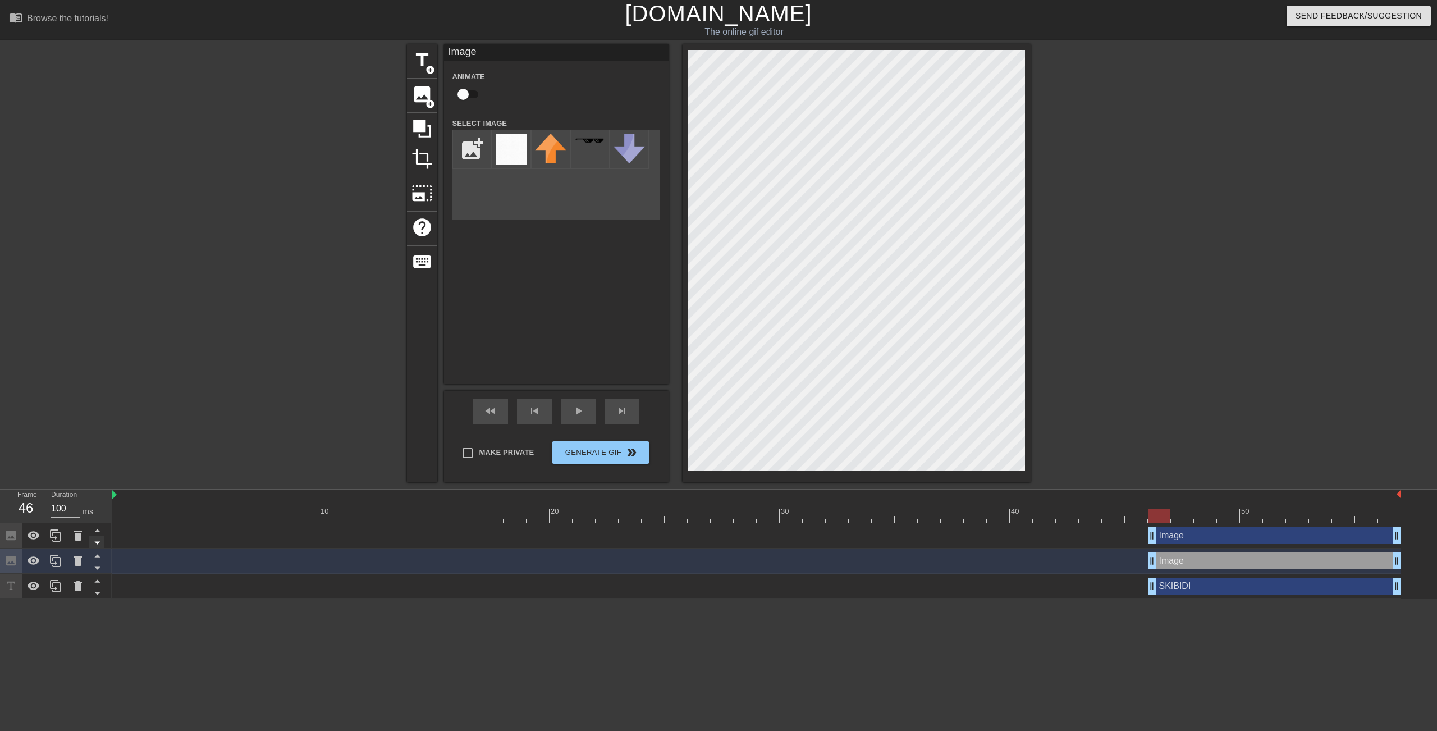
click at [94, 544] on icon at bounding box center [97, 543] width 14 height 14
click at [94, 570] on icon at bounding box center [97, 568] width 14 height 14
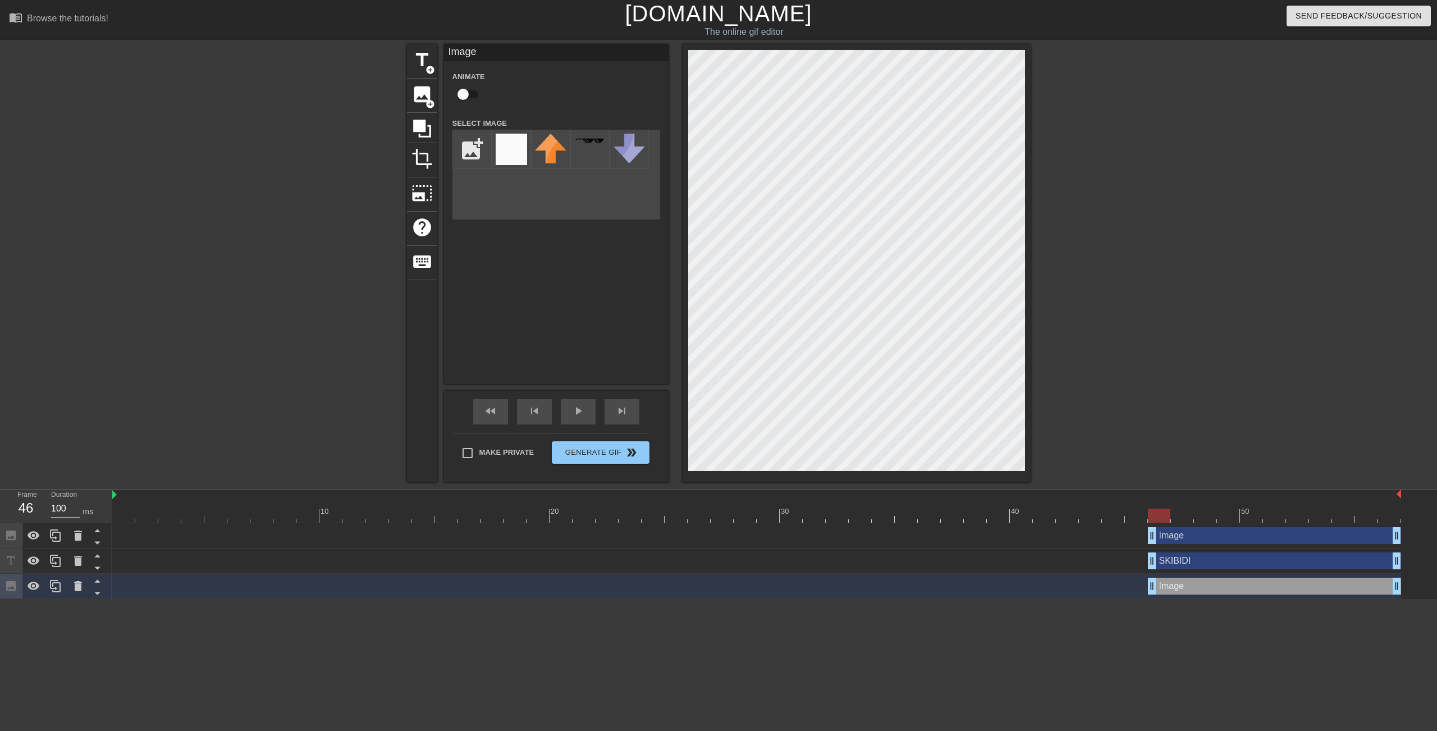
click at [1170, 560] on div "SKIBIDI drag_handle drag_handle" at bounding box center [1274, 560] width 253 height 17
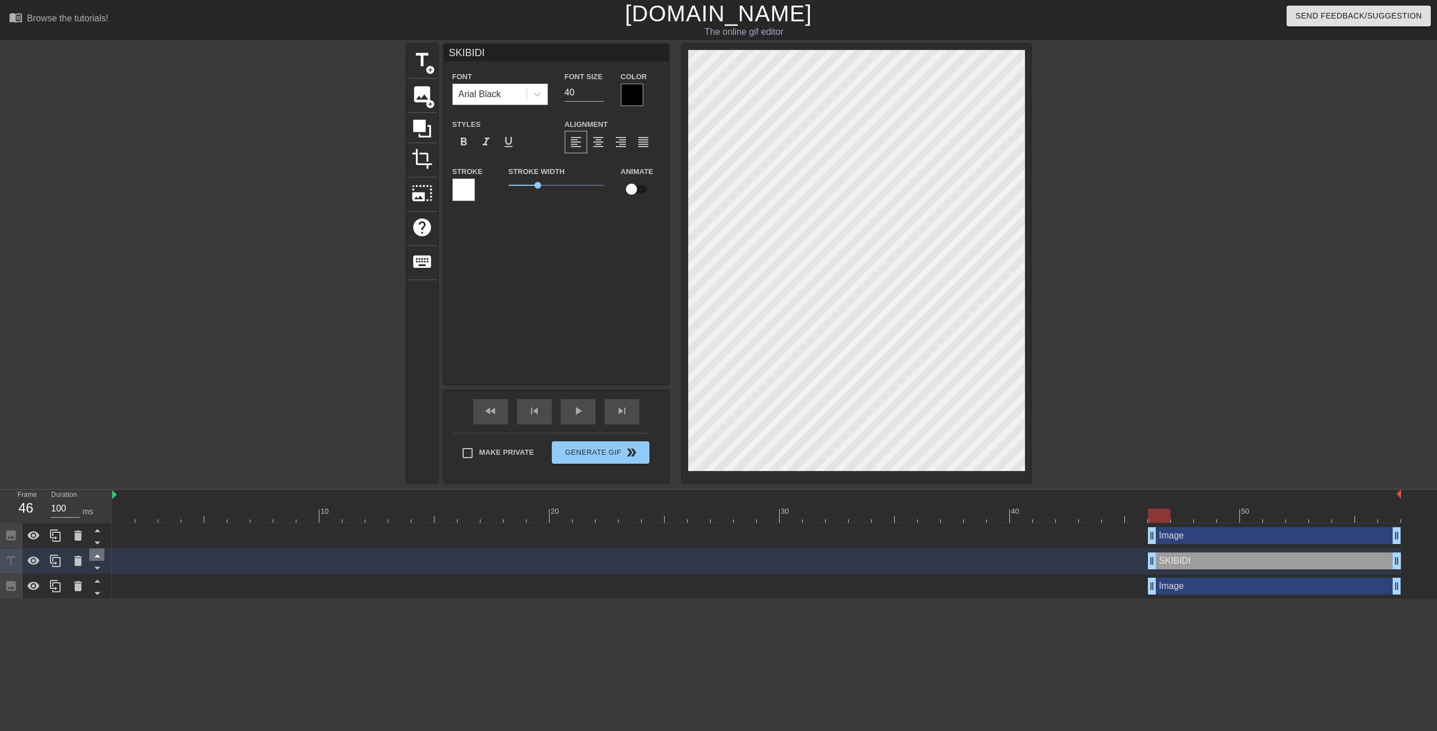
click at [95, 555] on icon at bounding box center [97, 555] width 14 height 14
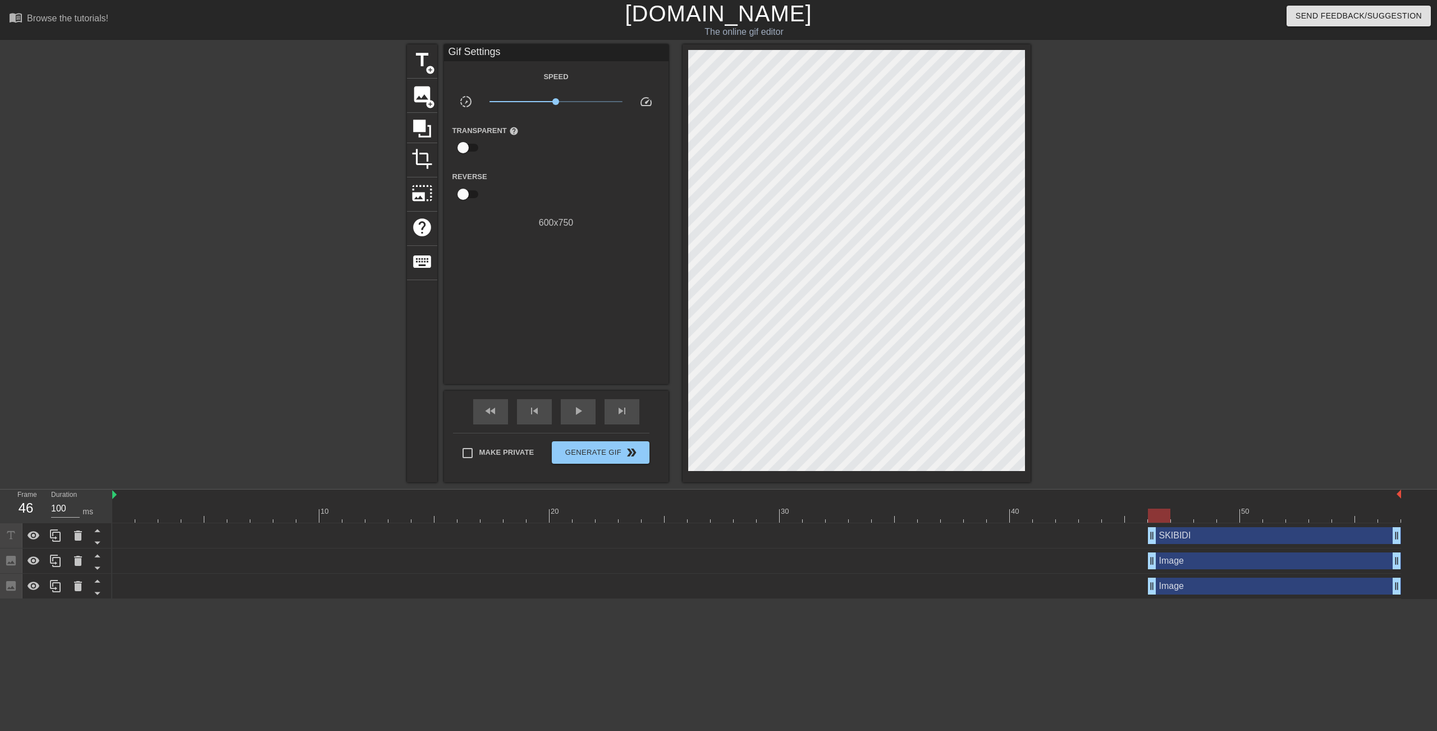
click at [1033, 236] on div "title add_circle image add_circle crop photo_size_select_large help keyboard Gi…" at bounding box center [718, 263] width 1437 height 438
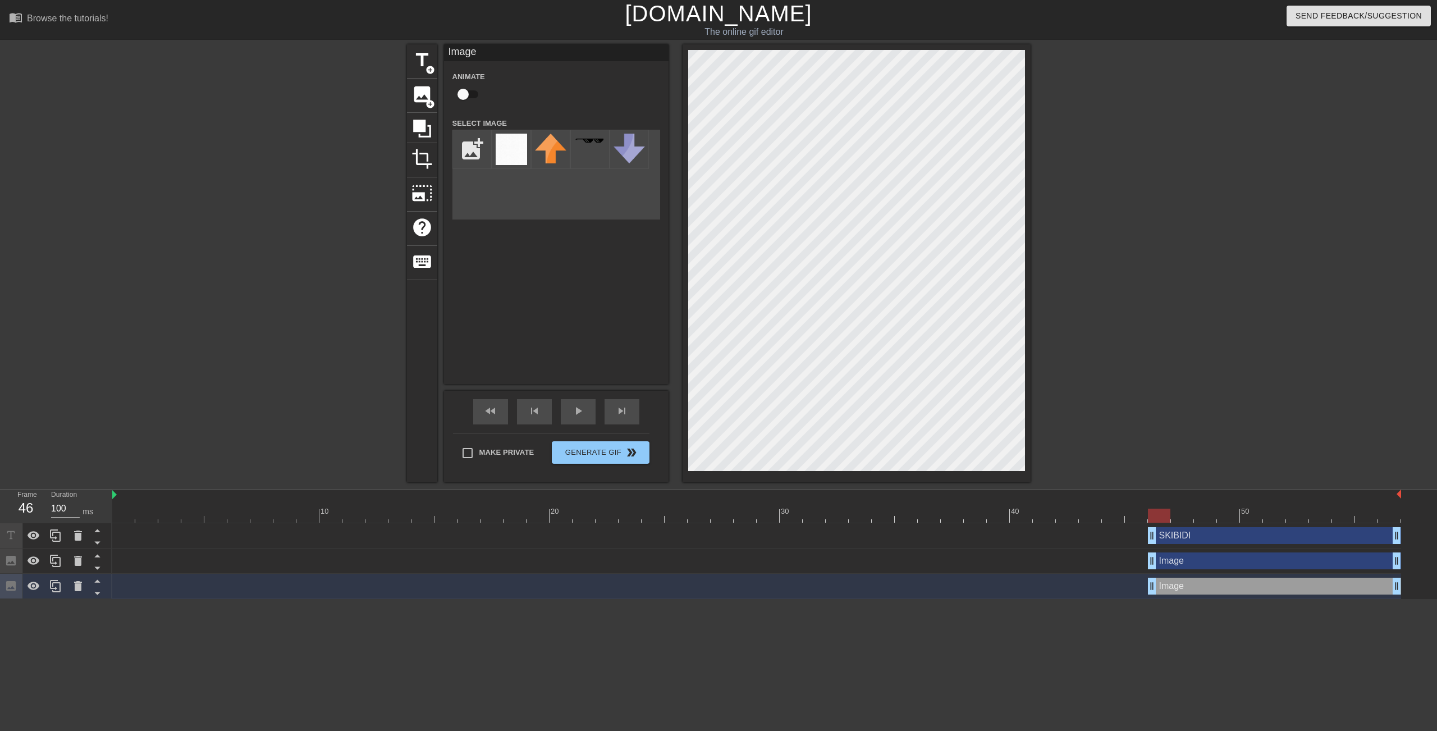
click at [1290, 254] on div "title add_circle image add_circle crop photo_size_select_large help keyboard Im…" at bounding box center [718, 263] width 1437 height 438
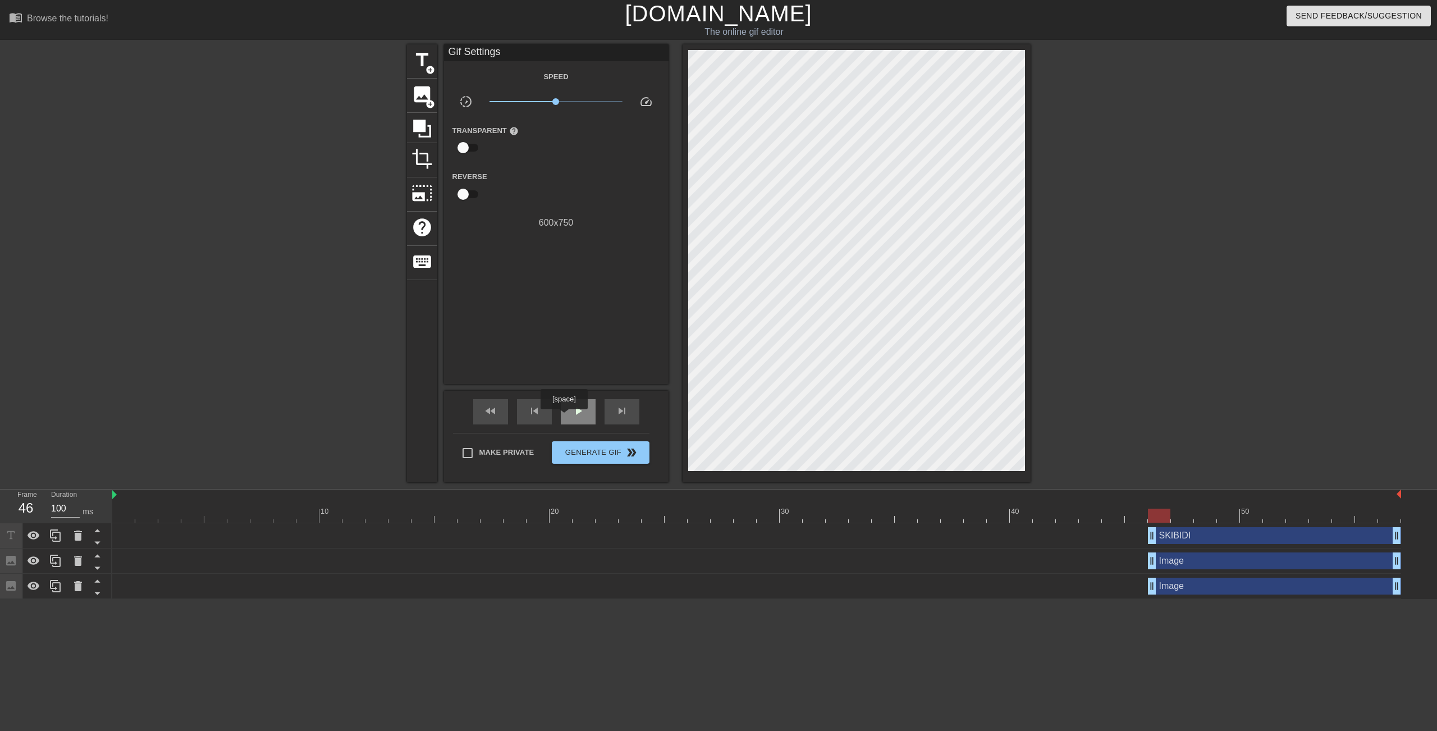
click at [568, 411] on div "play_arrow" at bounding box center [578, 411] width 35 height 25
click at [586, 449] on span "Generate Gif double_arrow" at bounding box center [600, 452] width 88 height 13
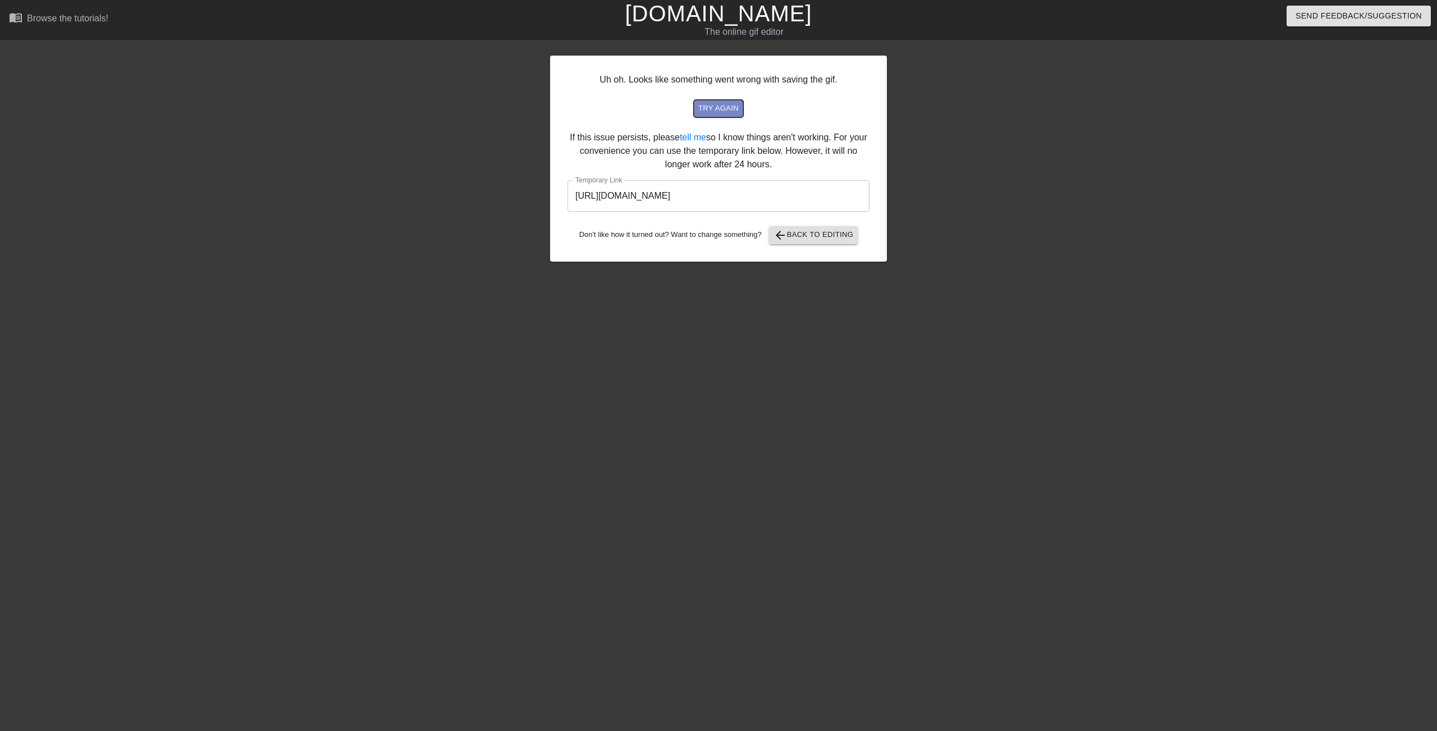
click at [713, 112] on span "try again" at bounding box center [718, 108] width 40 height 13
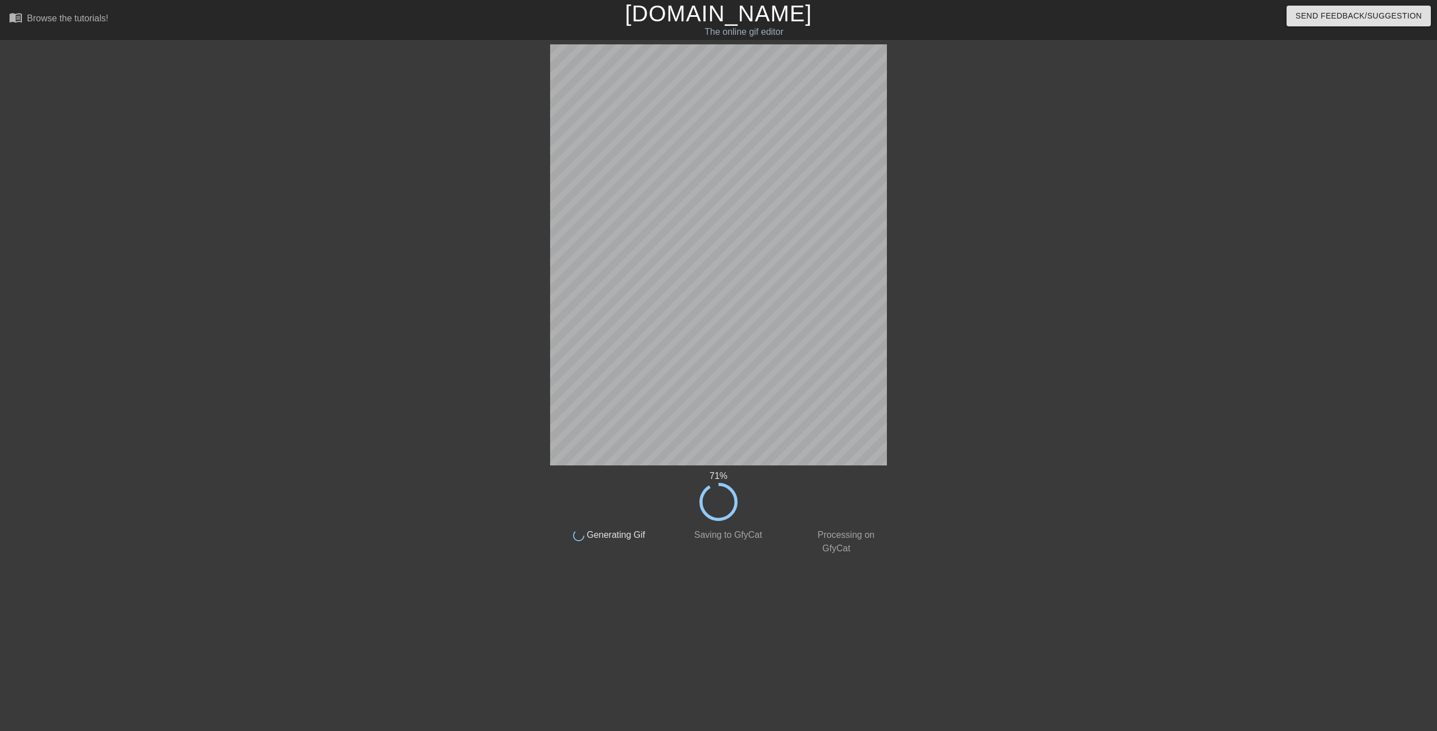
drag, startPoint x: 548, startPoint y: 67, endPoint x: 548, endPoint y: 358, distance: 290.2
click at [548, 358] on div "71 % done Generating Gif done Saving to GfyCat done Processing on GfyCat title …" at bounding box center [718, 299] width 1437 height 511
drag, startPoint x: 548, startPoint y: 358, endPoint x: 420, endPoint y: 193, distance: 208.5
click at [429, 216] on div at bounding box center [452, 212] width 168 height 337
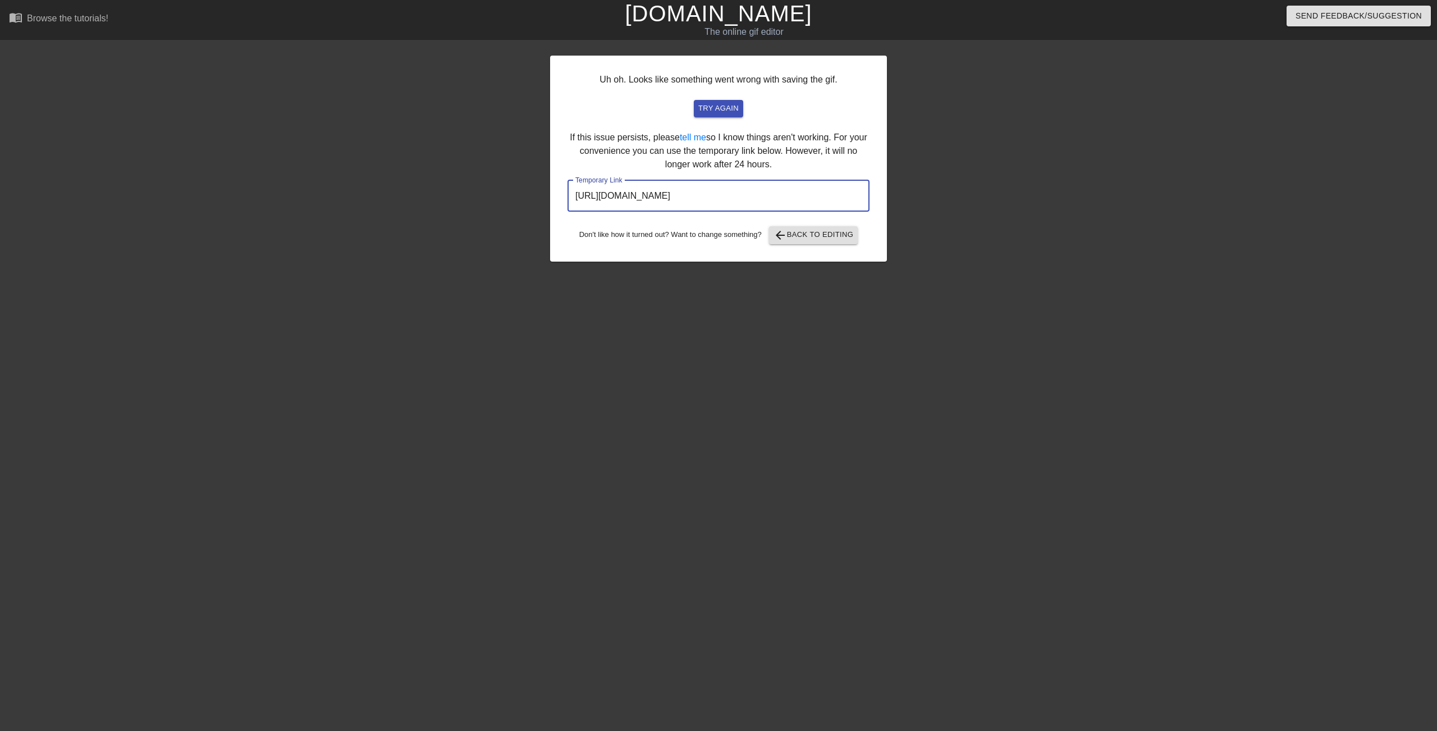
drag, startPoint x: 822, startPoint y: 195, endPoint x: 552, endPoint y: 187, distance: 270.7
click at [552, 187] on div "Uh oh. Looks like something went wrong with saving the gif. try again If this i…" at bounding box center [718, 159] width 337 height 206
click at [434, 169] on div at bounding box center [452, 212] width 168 height 337
